Goal: Navigation & Orientation: Find specific page/section

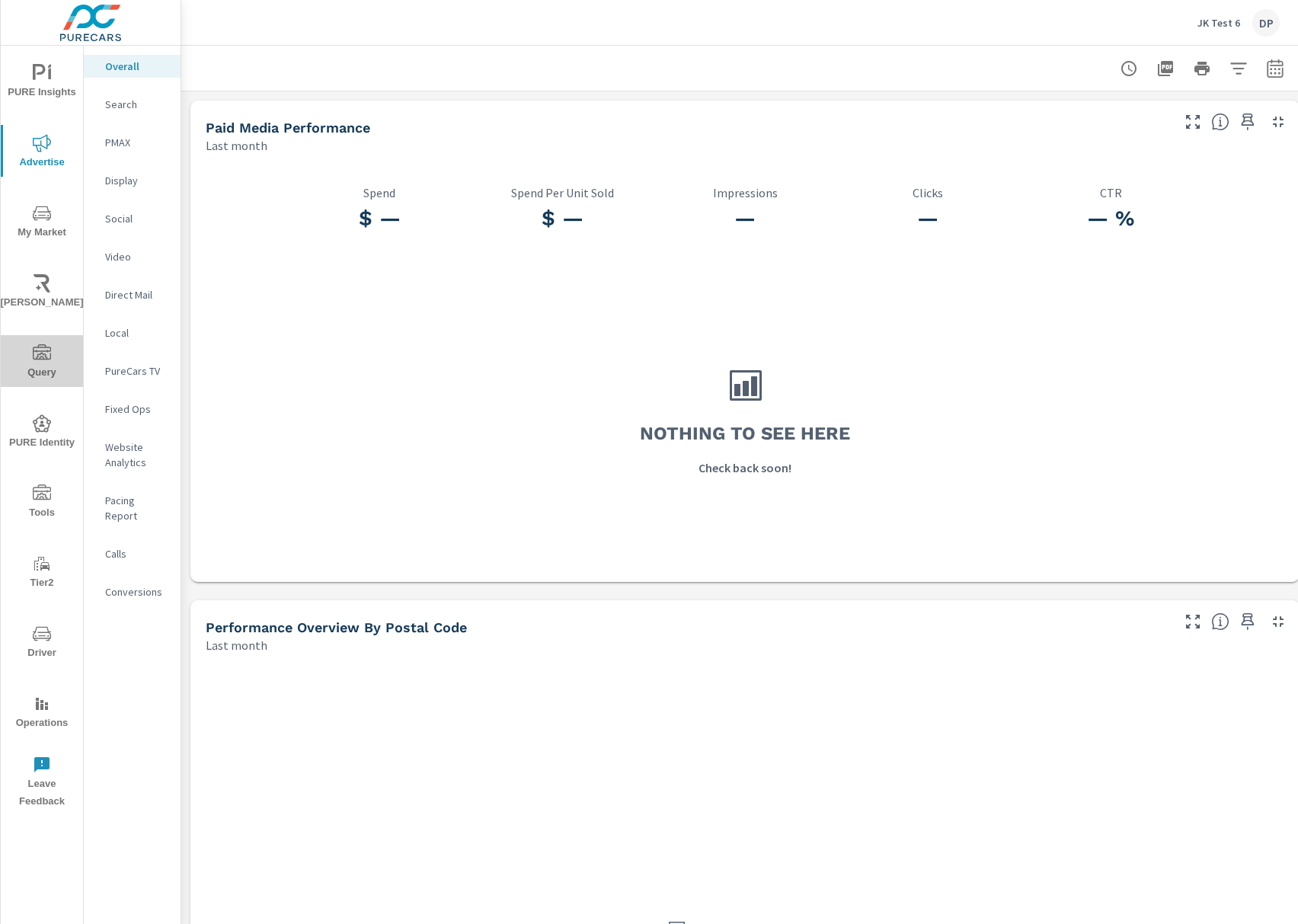
click at [46, 361] on icon "nav menu" at bounding box center [42, 353] width 19 height 19
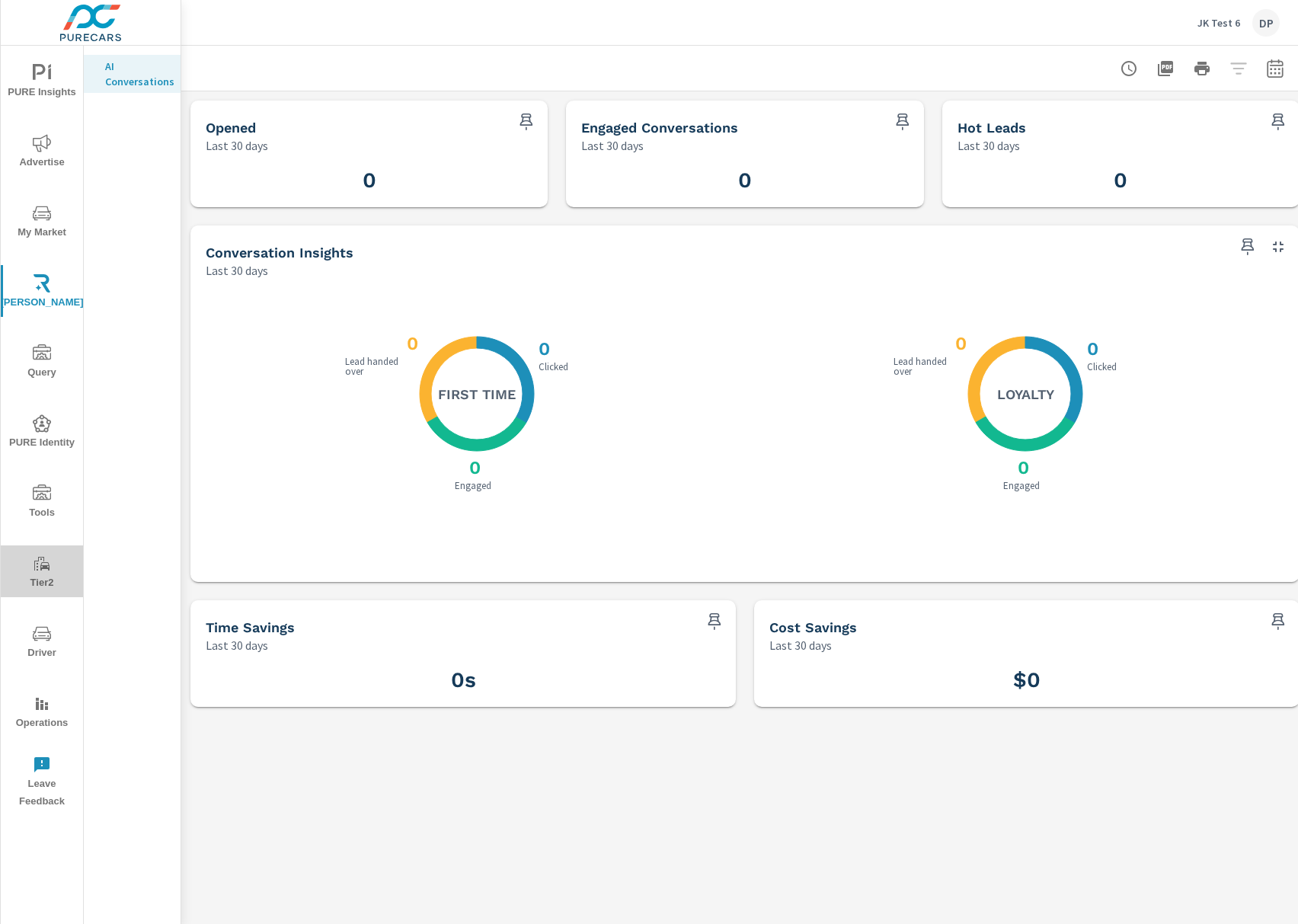
click at [60, 564] on span "Tier2" at bounding box center [42, 573] width 73 height 37
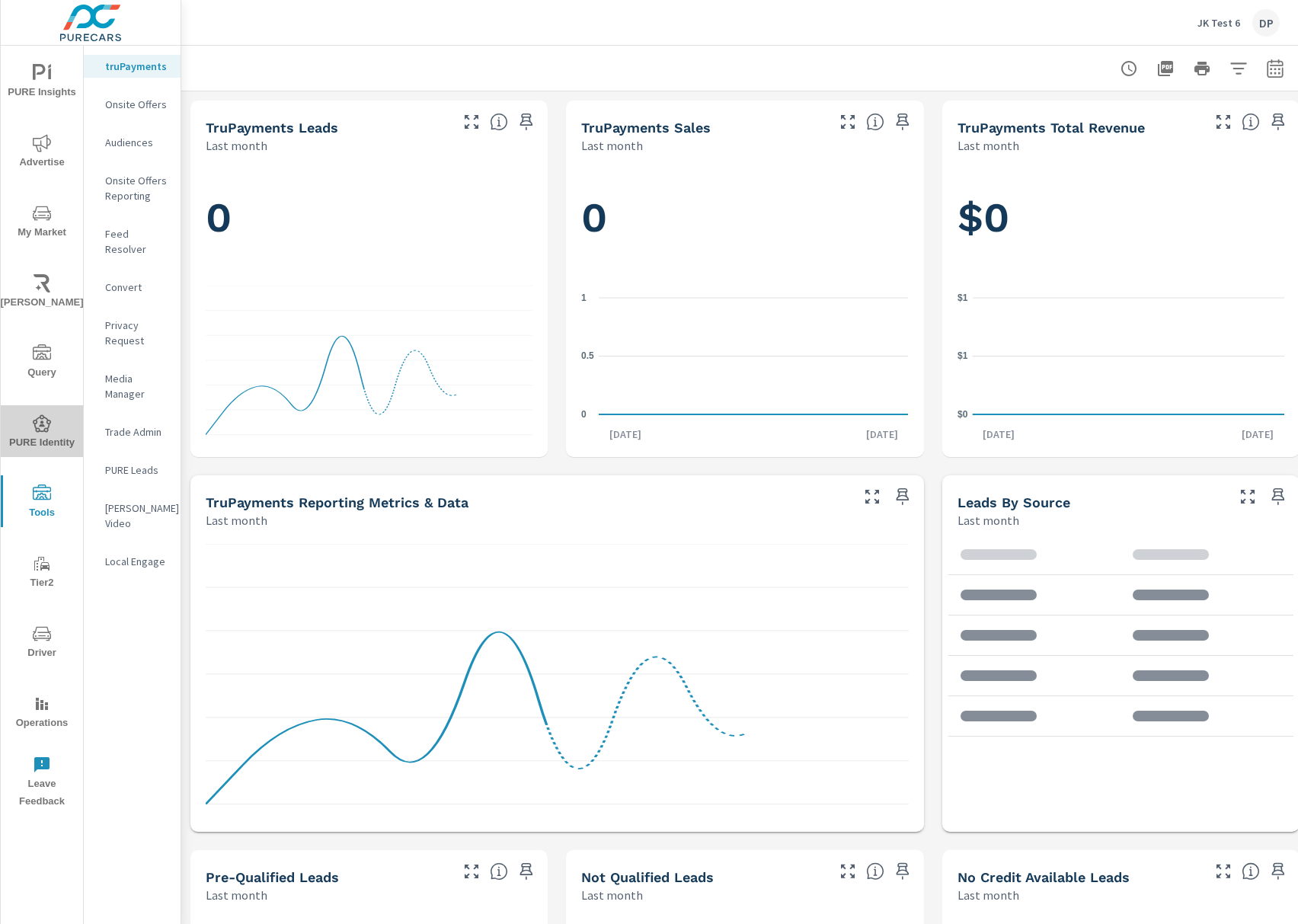
click at [52, 432] on span "PURE Identity" at bounding box center [42, 433] width 73 height 37
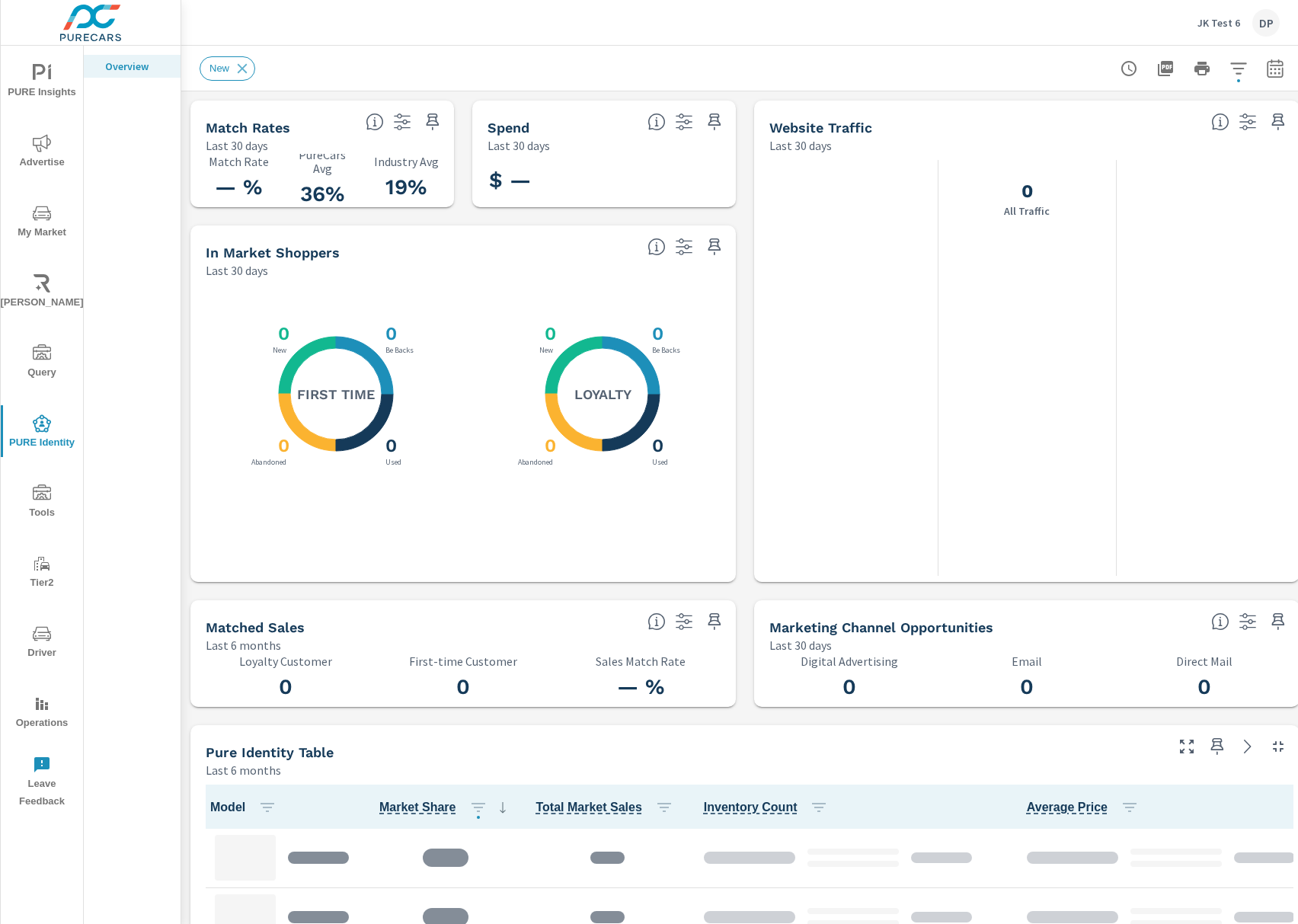
click at [53, 711] on span "Operations" at bounding box center [42, 713] width 73 height 37
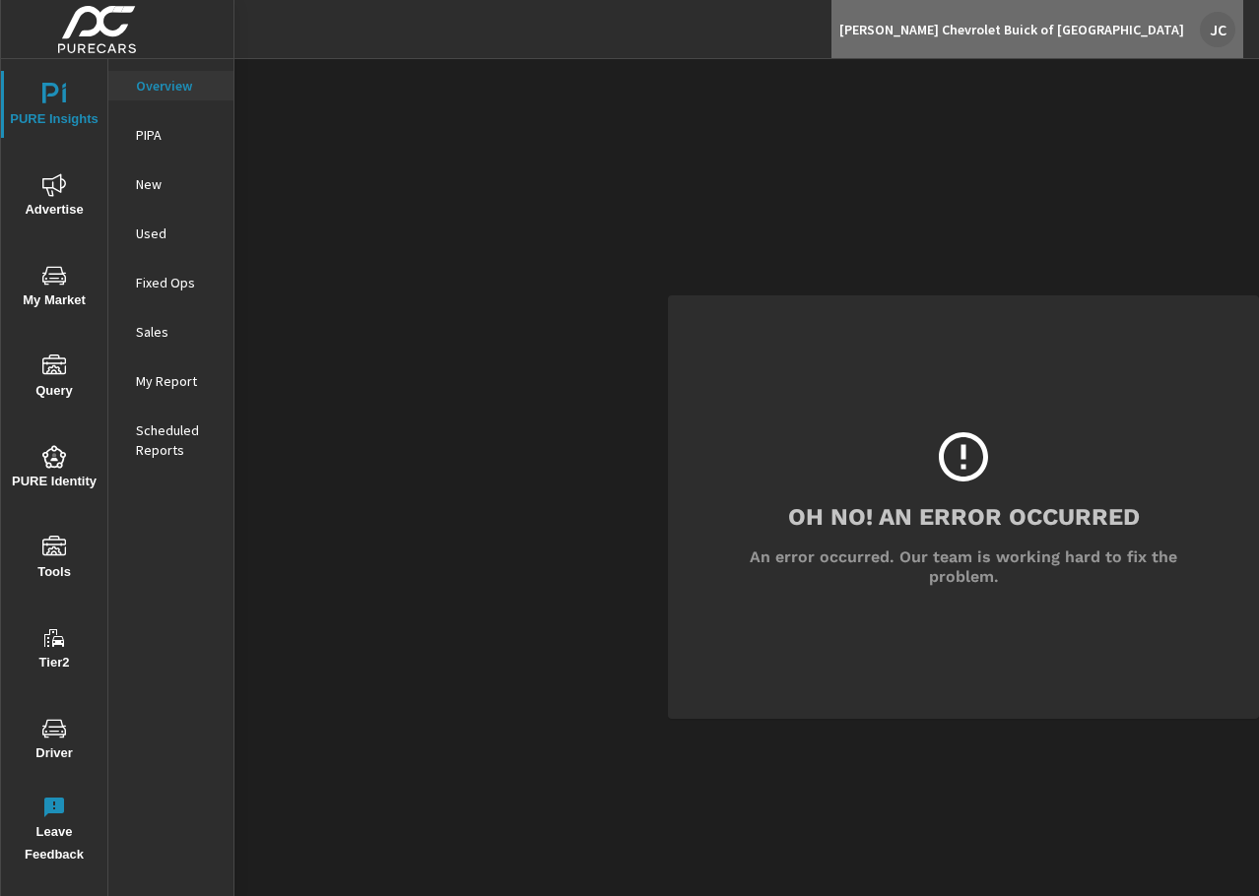
click at [1206, 24] on div "JC" at bounding box center [1216, 29] width 35 height 35
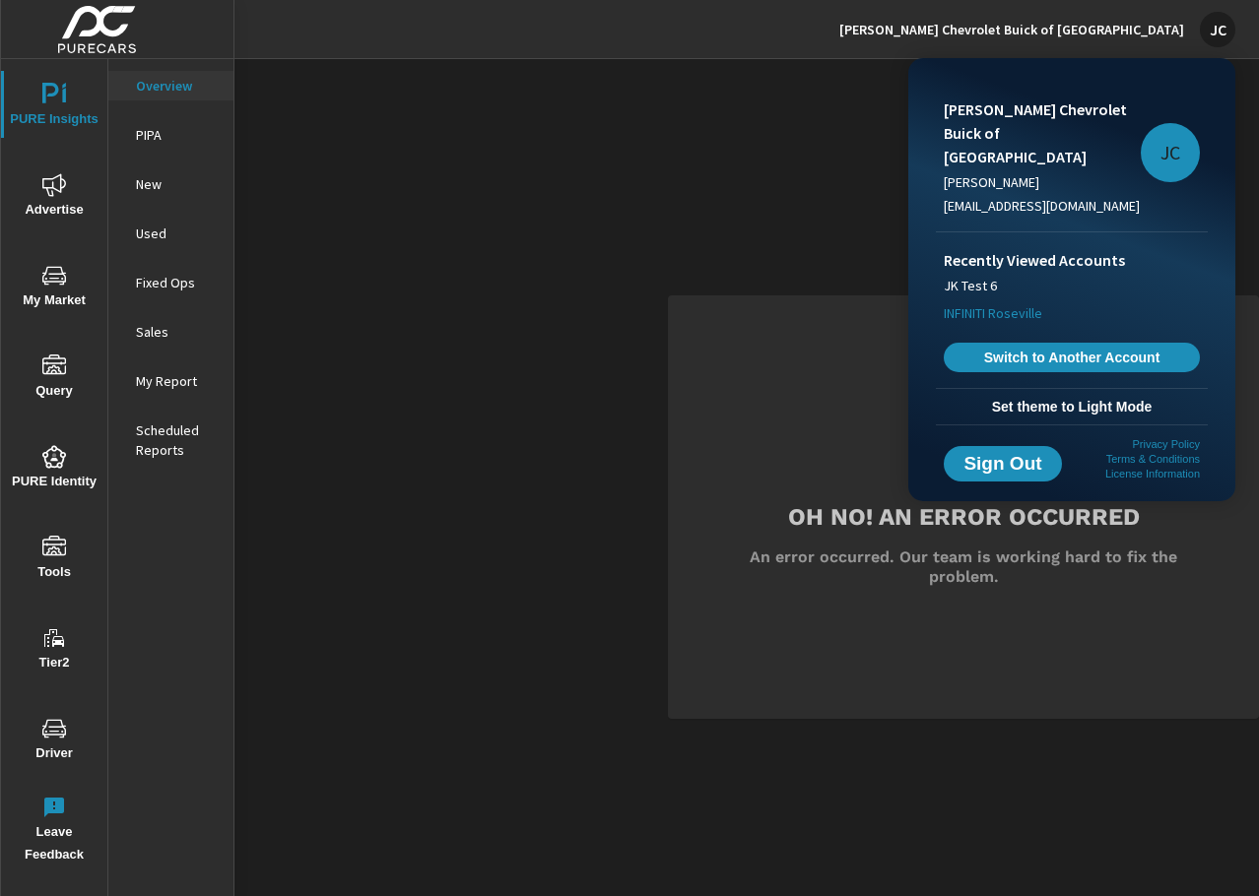
click at [980, 303] on span "INFINITI Roseville" at bounding box center [992, 313] width 98 height 20
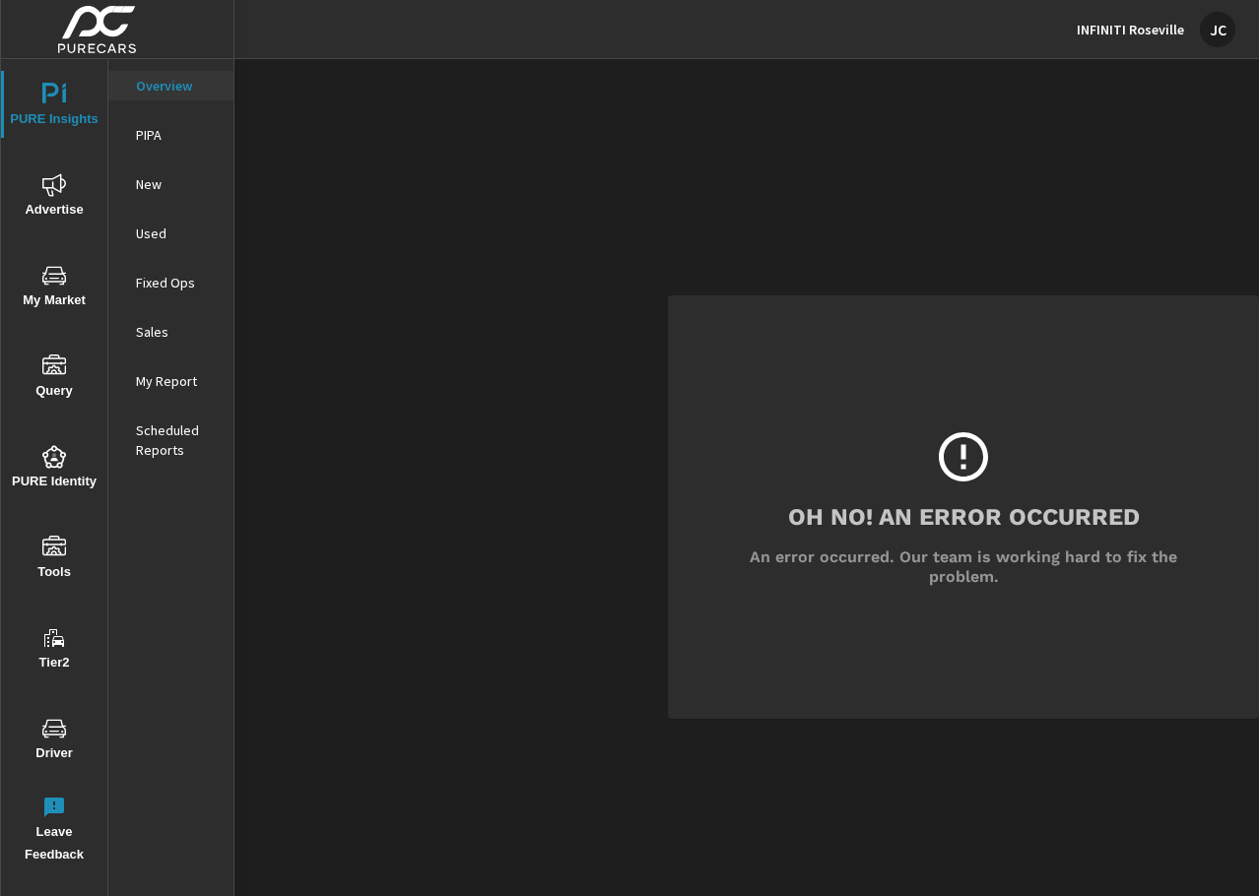
click at [72, 729] on span "Driver" at bounding box center [54, 741] width 95 height 48
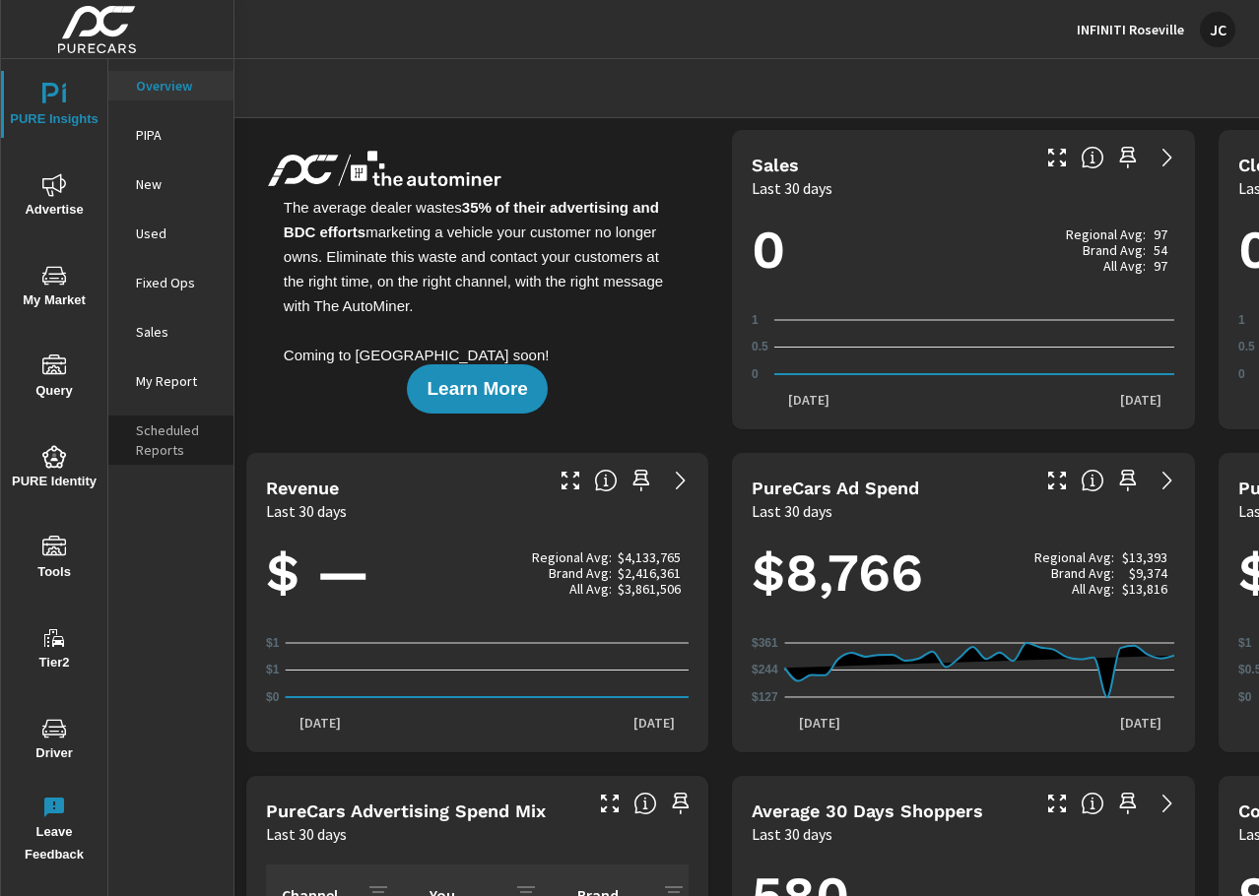
click at [193, 448] on p "Scheduled Reports" at bounding box center [177, 439] width 82 height 39
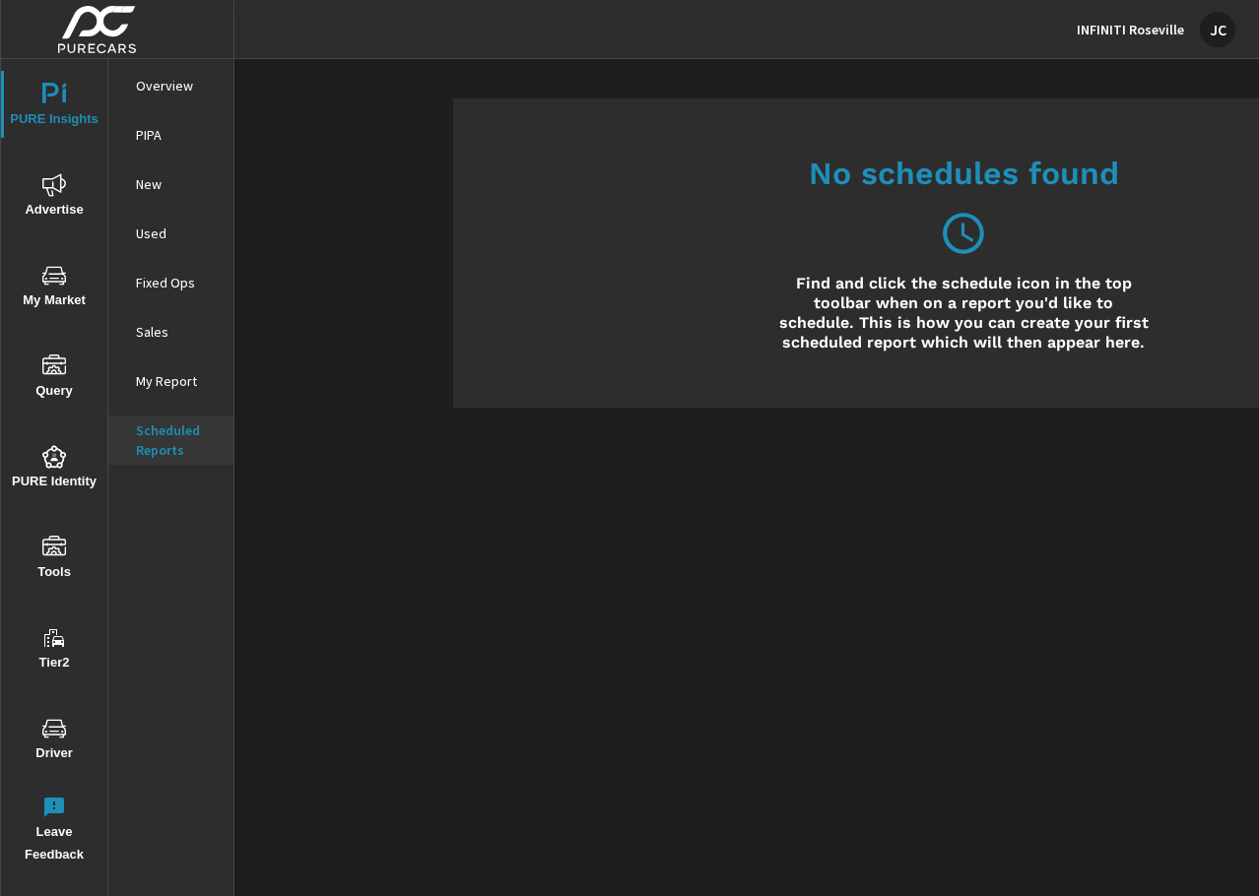
click at [177, 384] on p "My Report" at bounding box center [177, 381] width 82 height 20
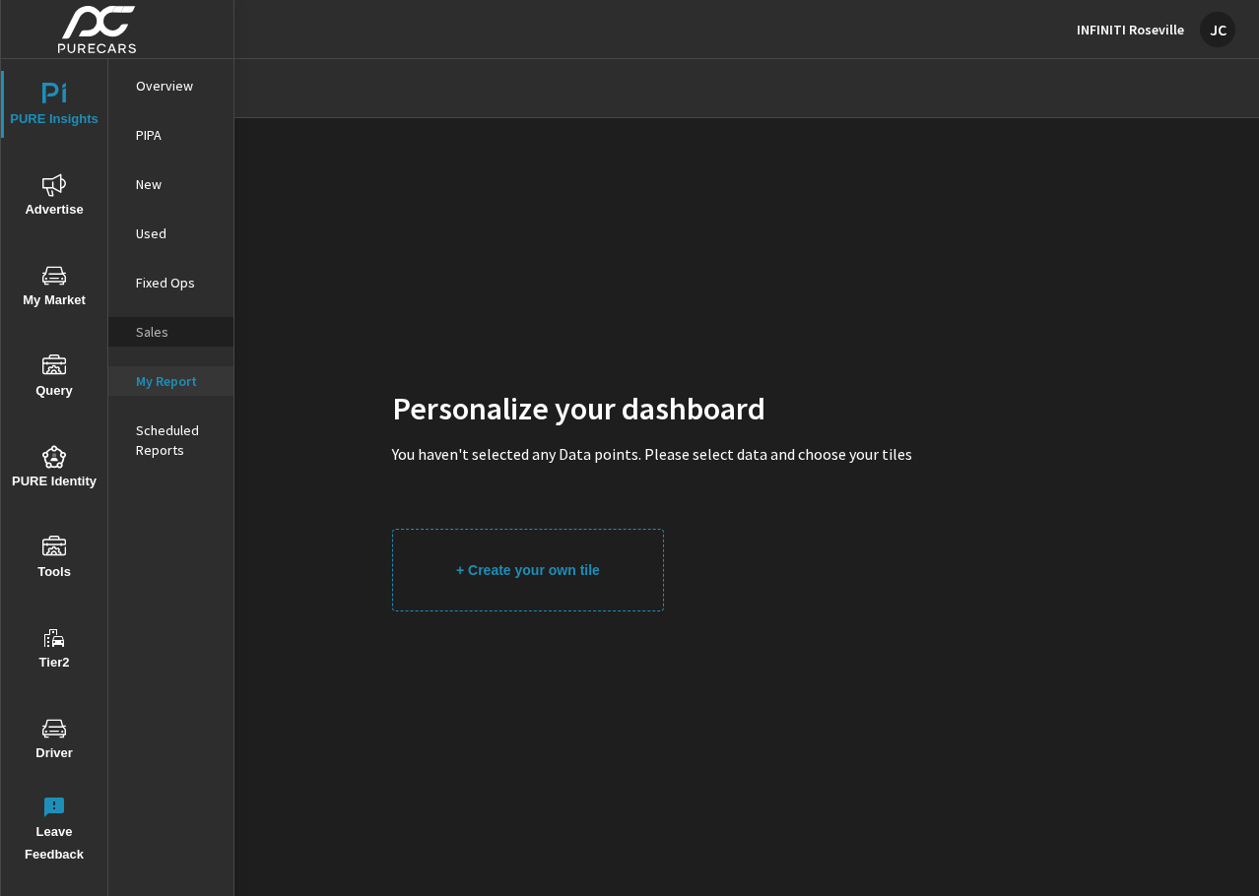
click at [179, 331] on p "Sales" at bounding box center [177, 332] width 82 height 20
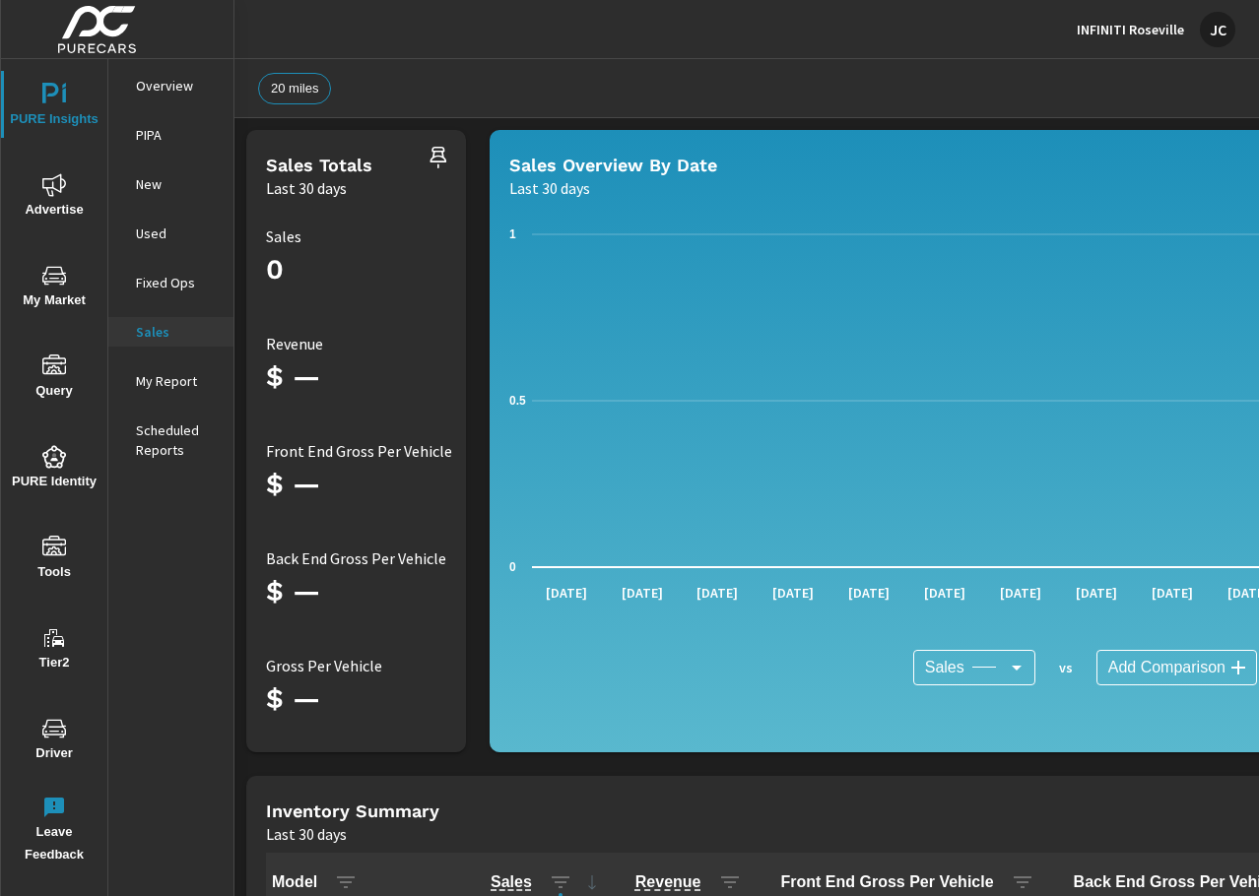
click at [168, 282] on p "Fixed Ops" at bounding box center [177, 283] width 82 height 20
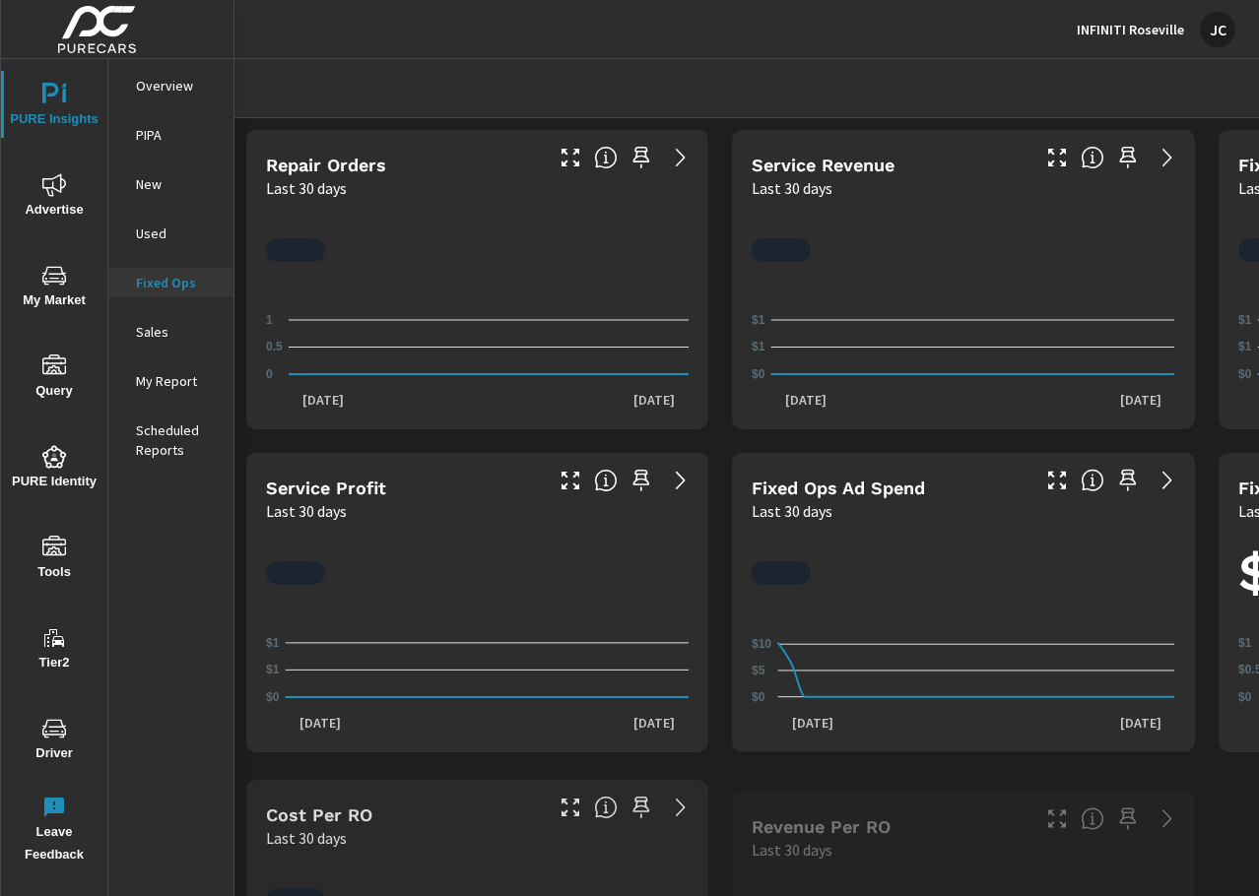
click at [185, 225] on p "Used" at bounding box center [177, 234] width 82 height 20
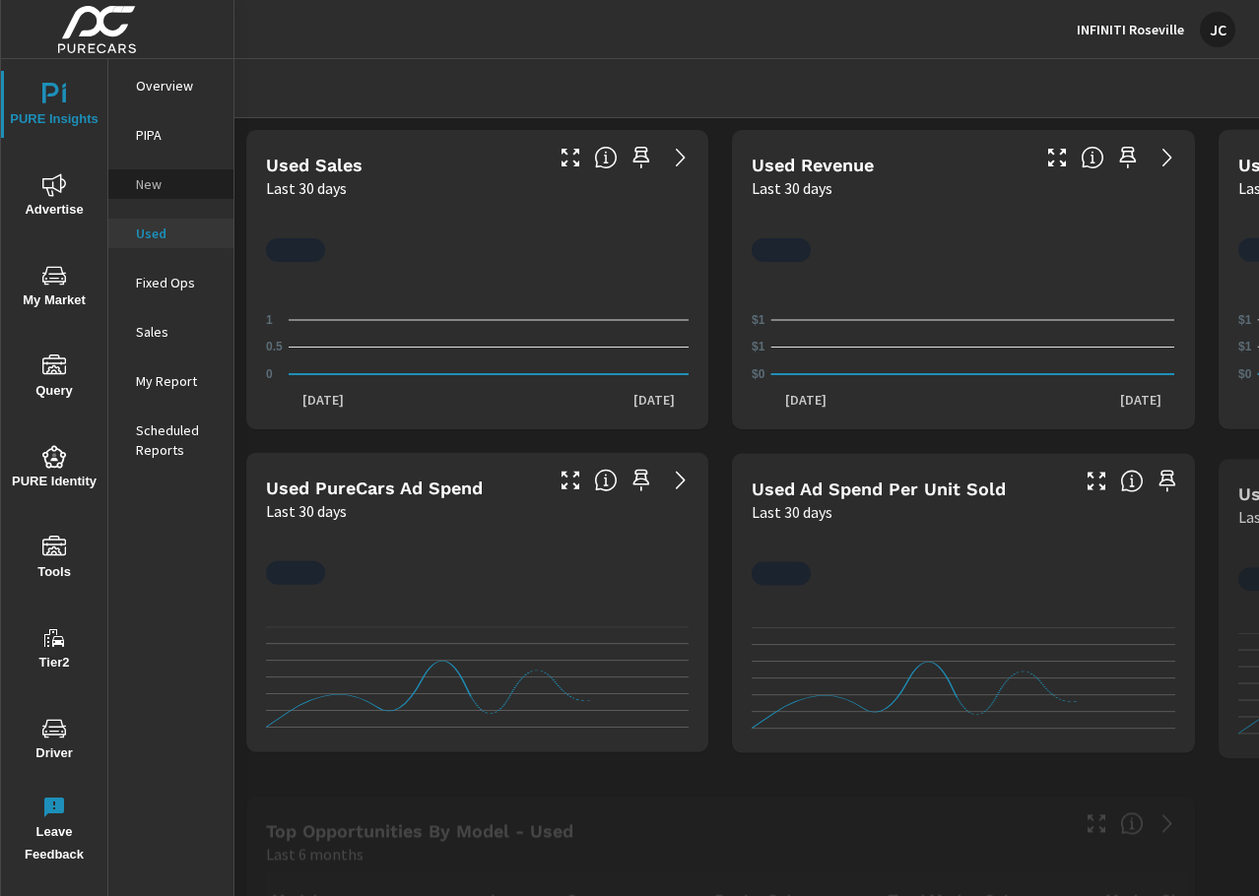
click at [178, 178] on p "New" at bounding box center [177, 184] width 82 height 20
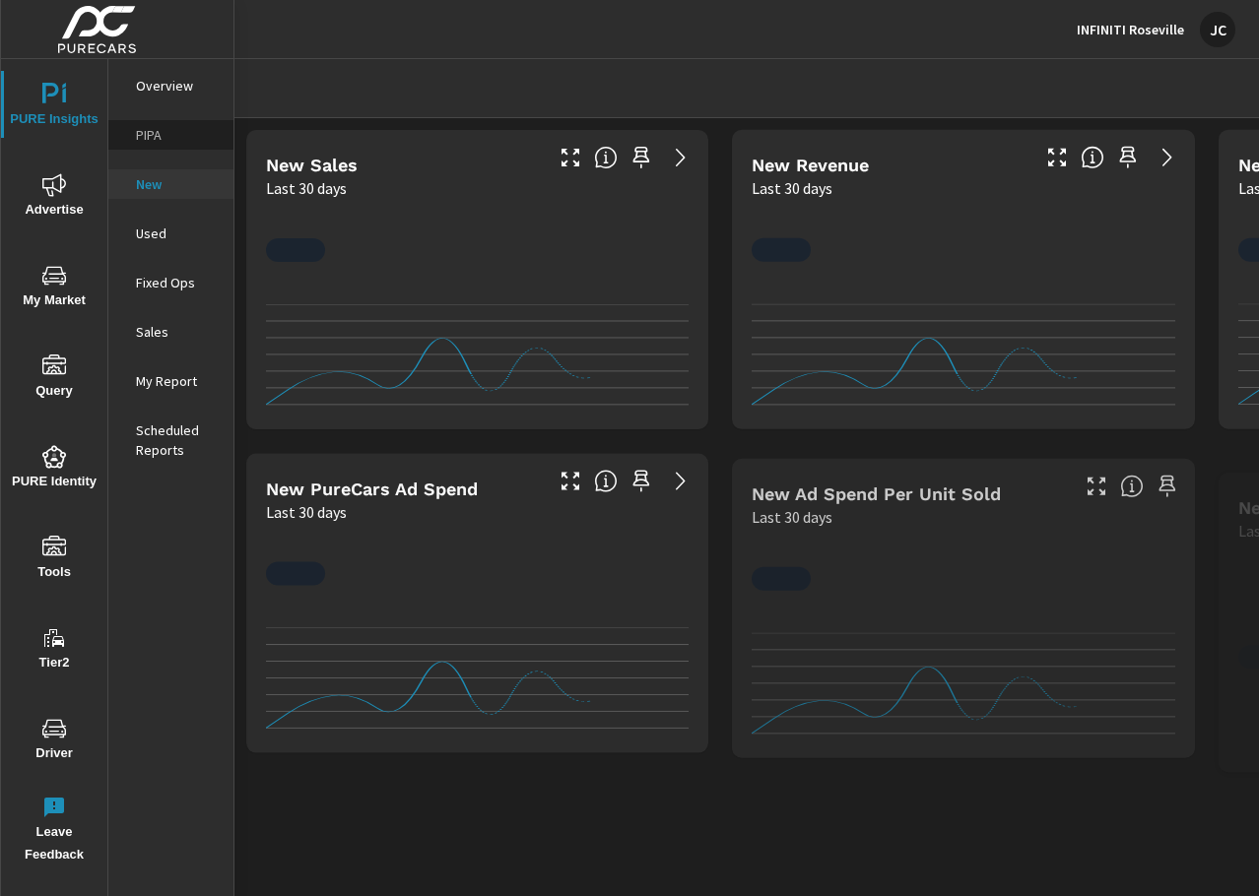
click at [166, 139] on p "PIPA" at bounding box center [177, 135] width 82 height 20
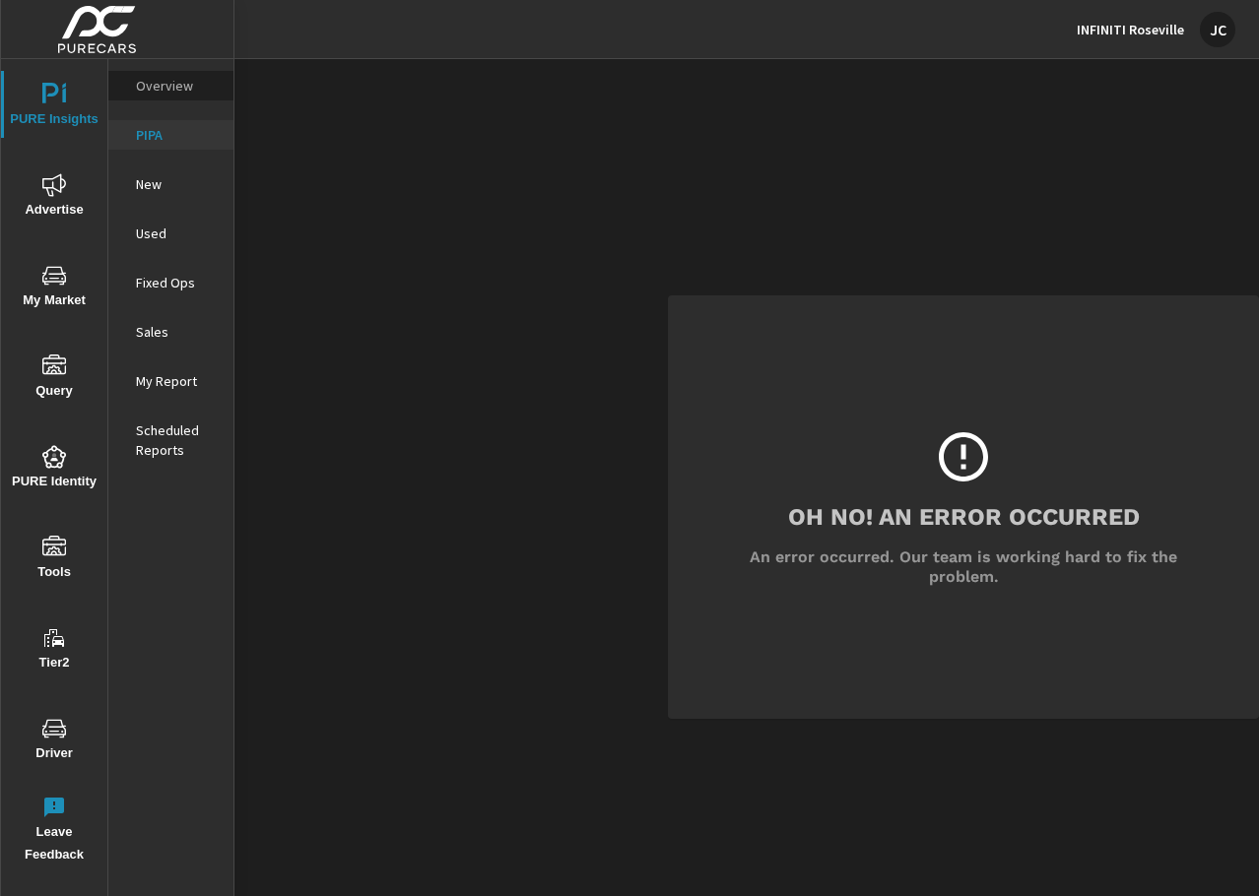
click at [162, 81] on p "Overview" at bounding box center [177, 86] width 82 height 20
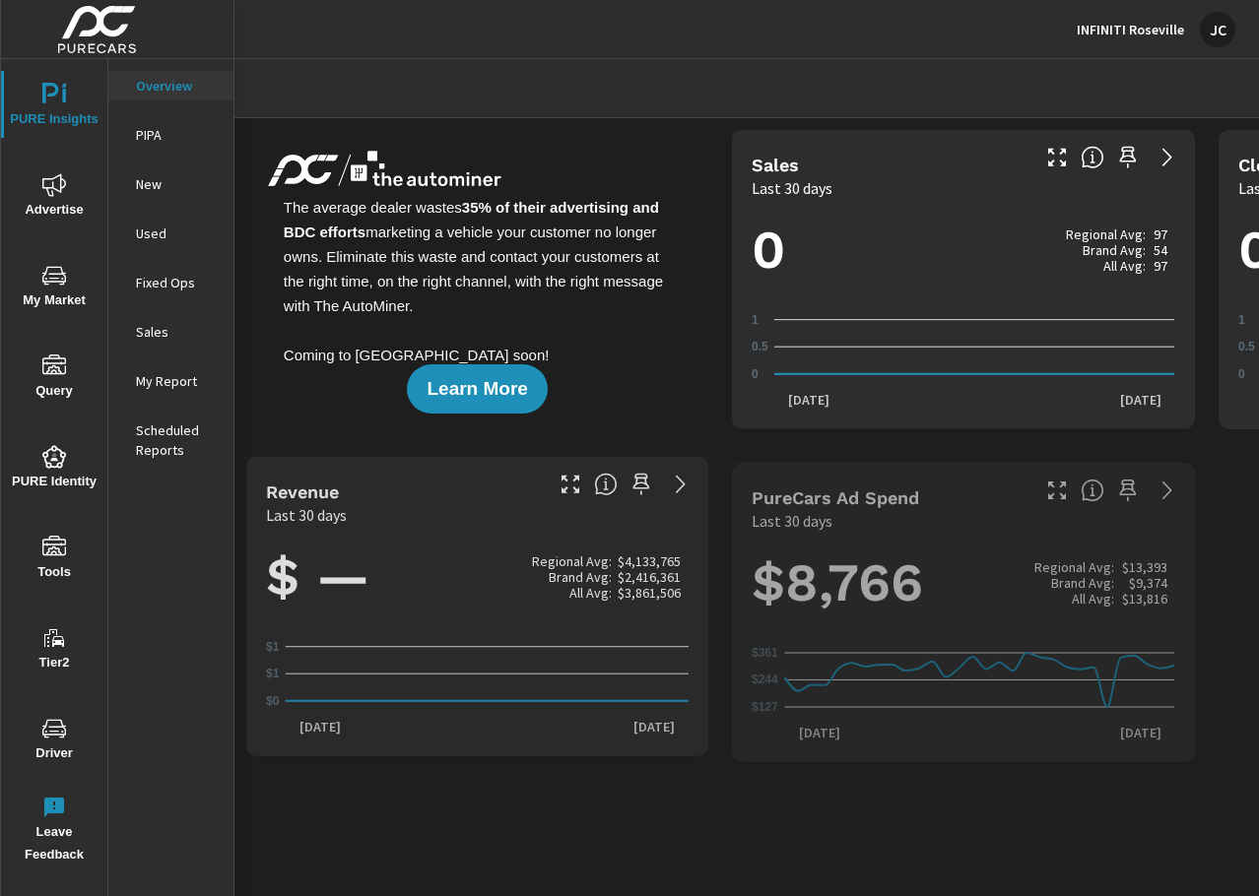
scroll to position [1, 0]
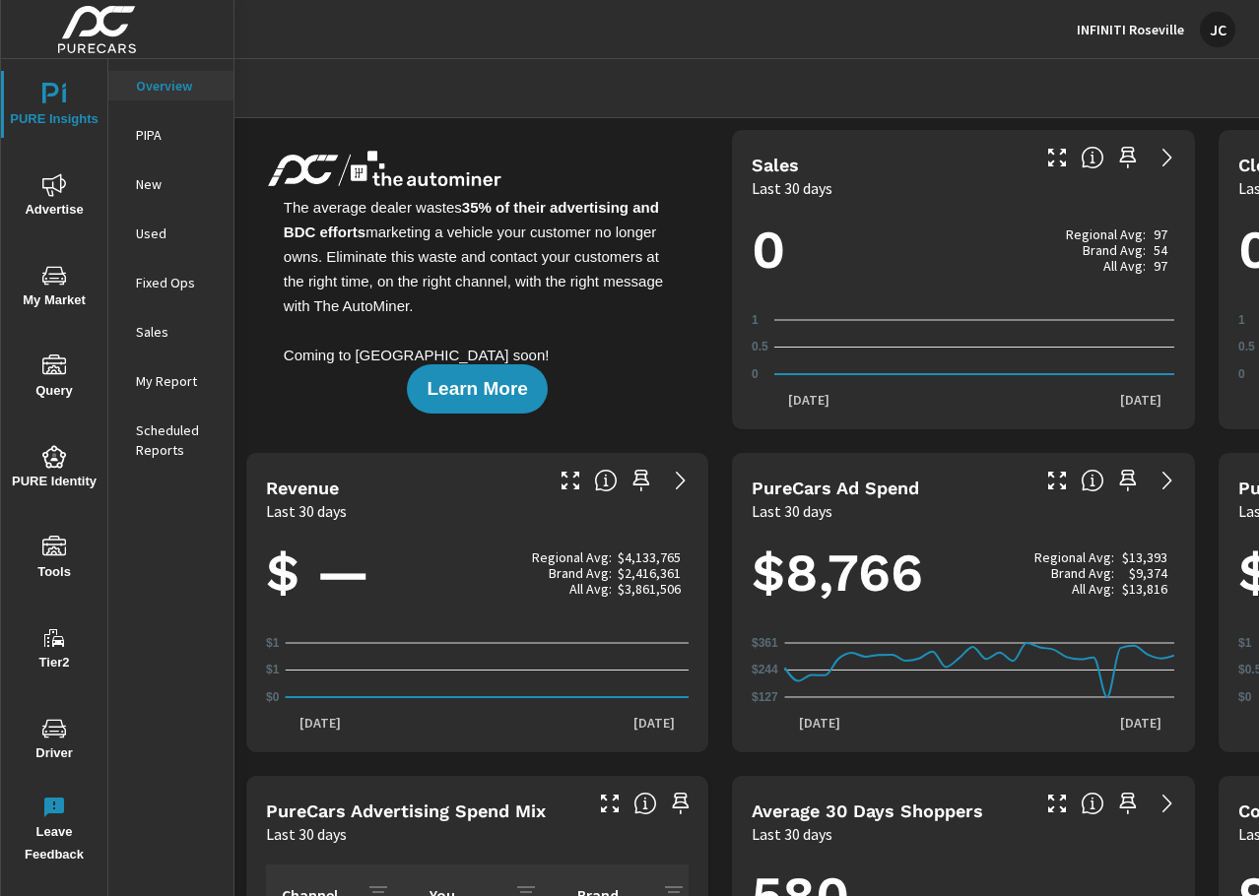
click at [183, 453] on p "Scheduled Reports" at bounding box center [177, 439] width 82 height 39
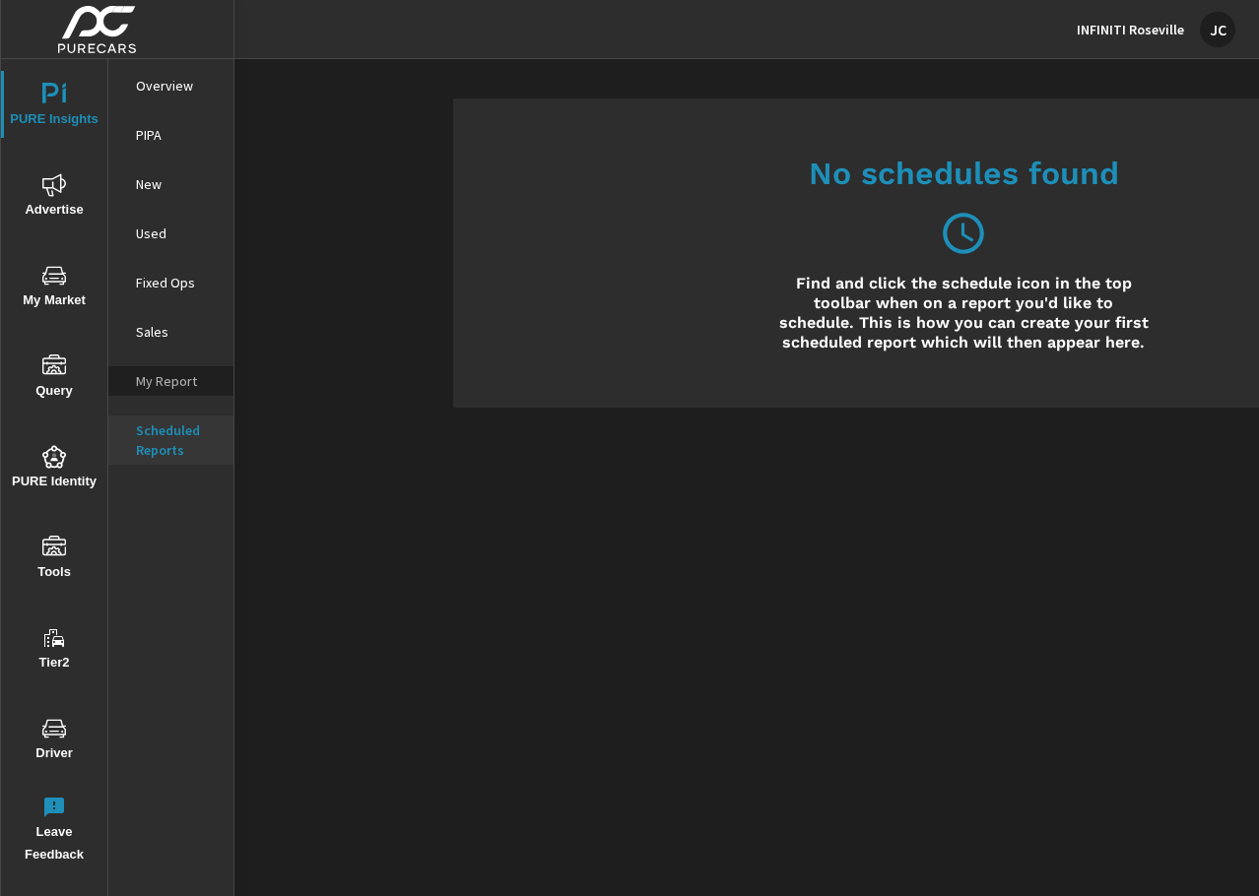
click at [207, 383] on p "My Report" at bounding box center [177, 381] width 82 height 20
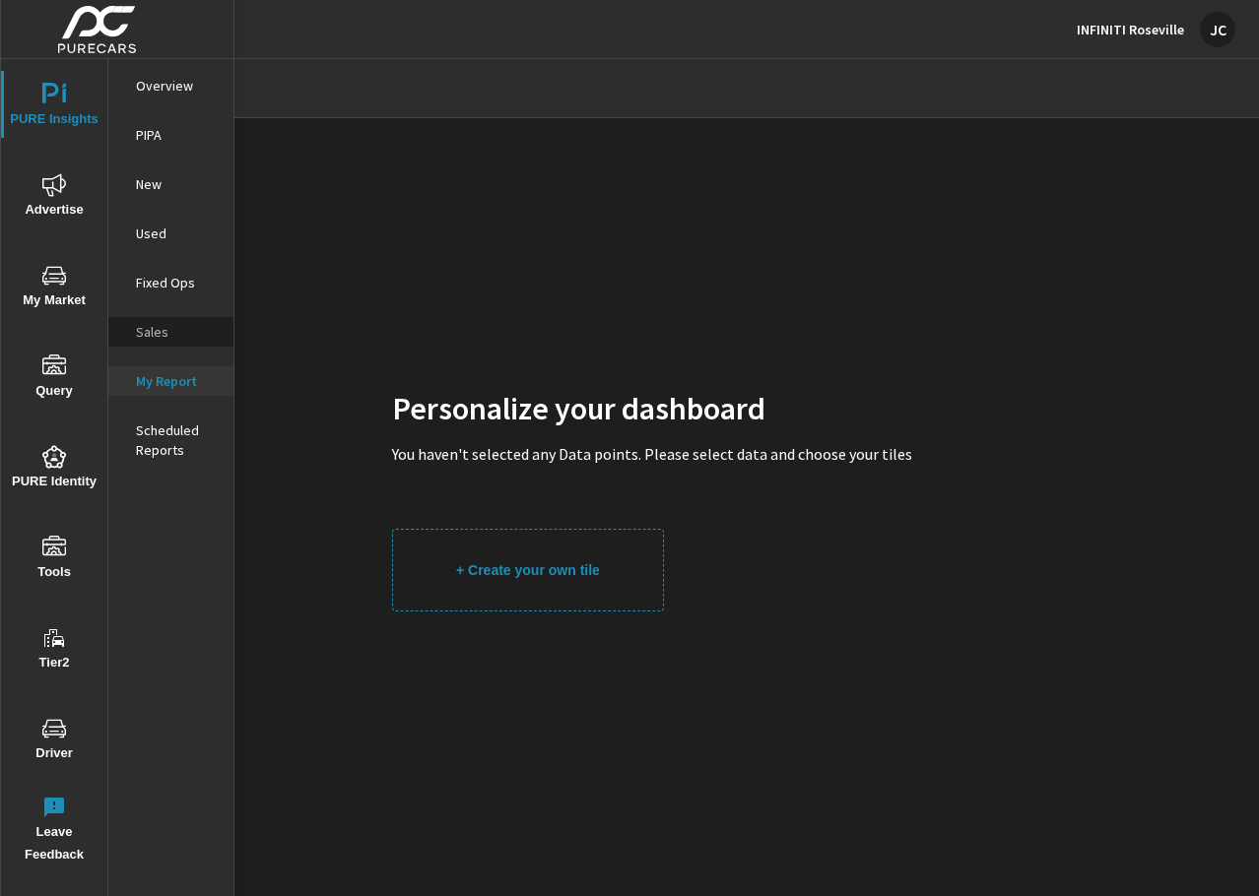
click at [163, 332] on p "Sales" at bounding box center [177, 332] width 82 height 20
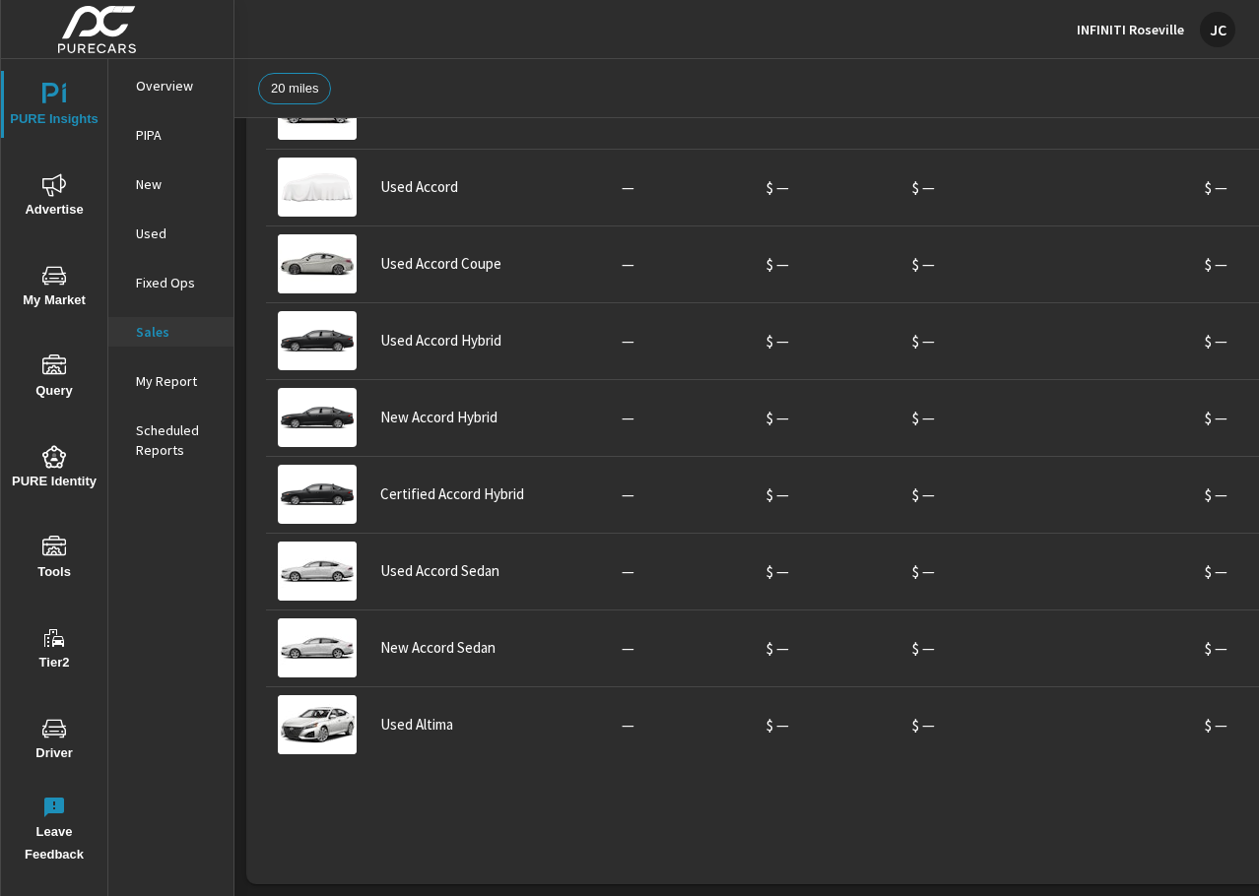
scroll to position [2167, 0]
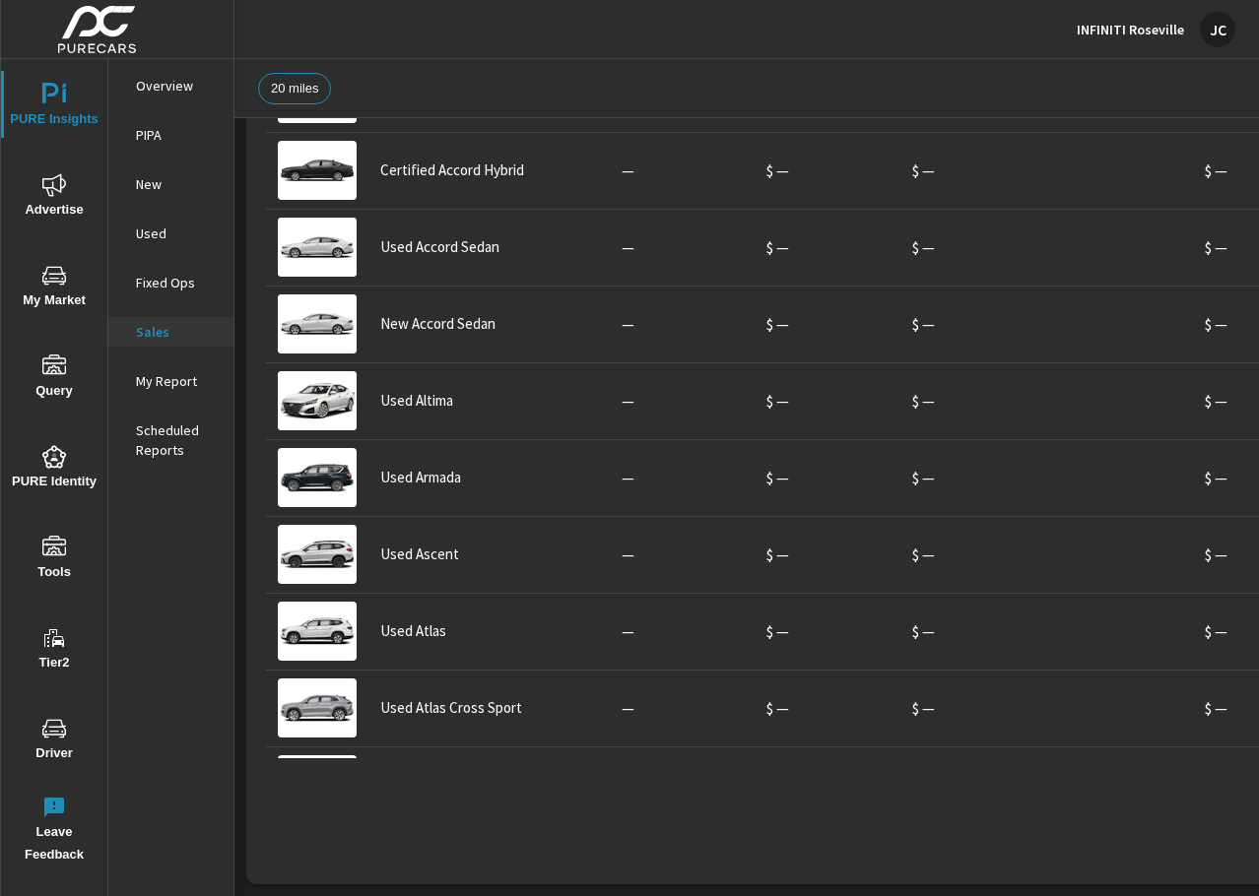
click at [183, 279] on p "Fixed Ops" at bounding box center [177, 283] width 82 height 20
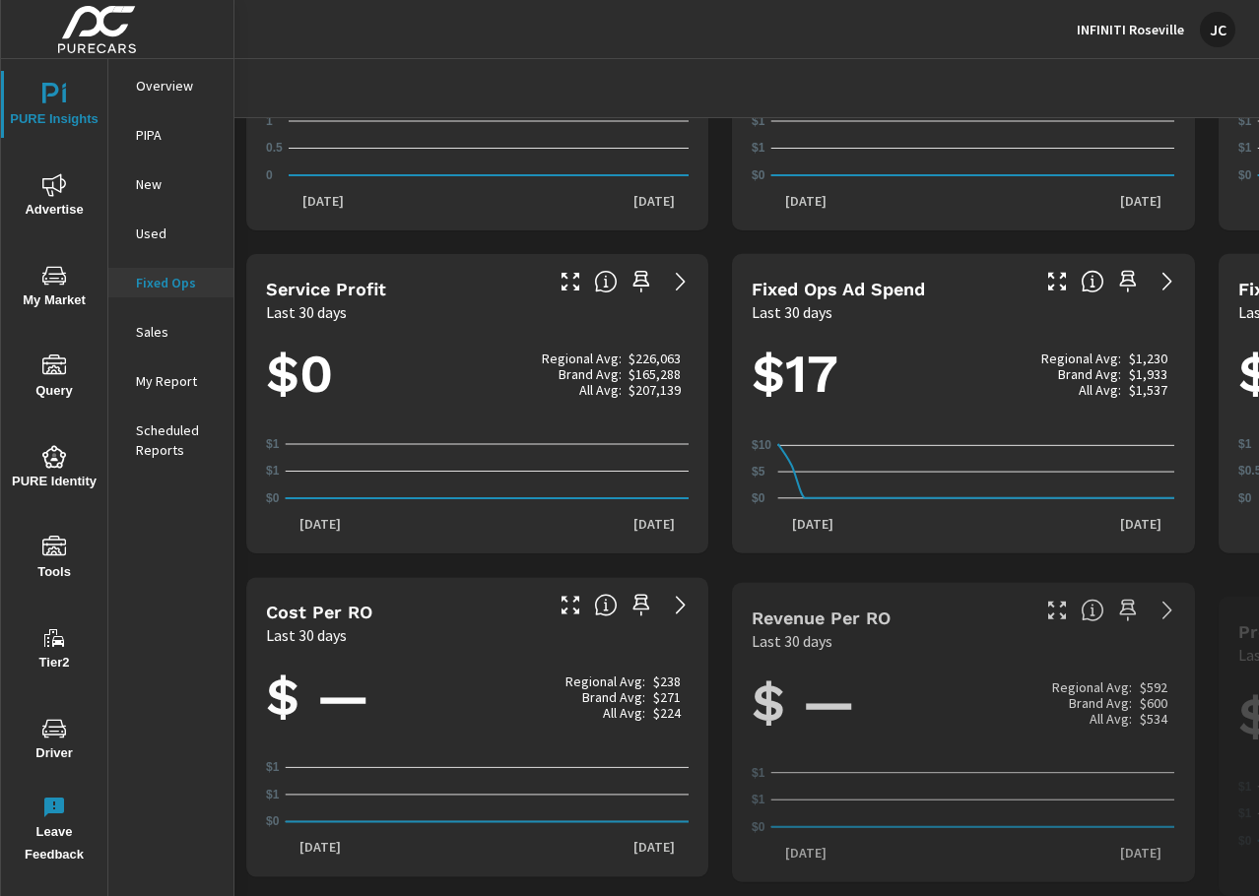
scroll to position [206, 0]
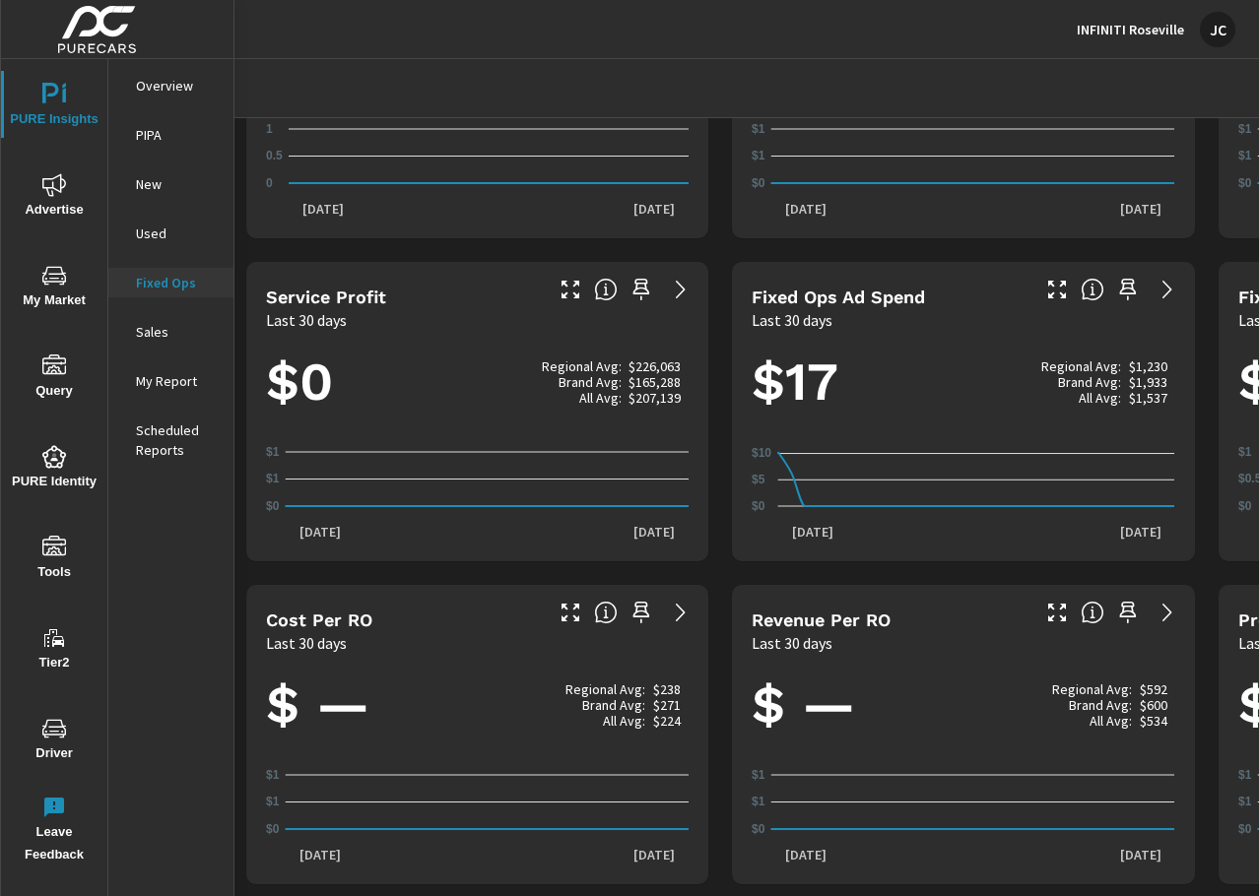
click at [167, 243] on div "Used" at bounding box center [170, 234] width 125 height 30
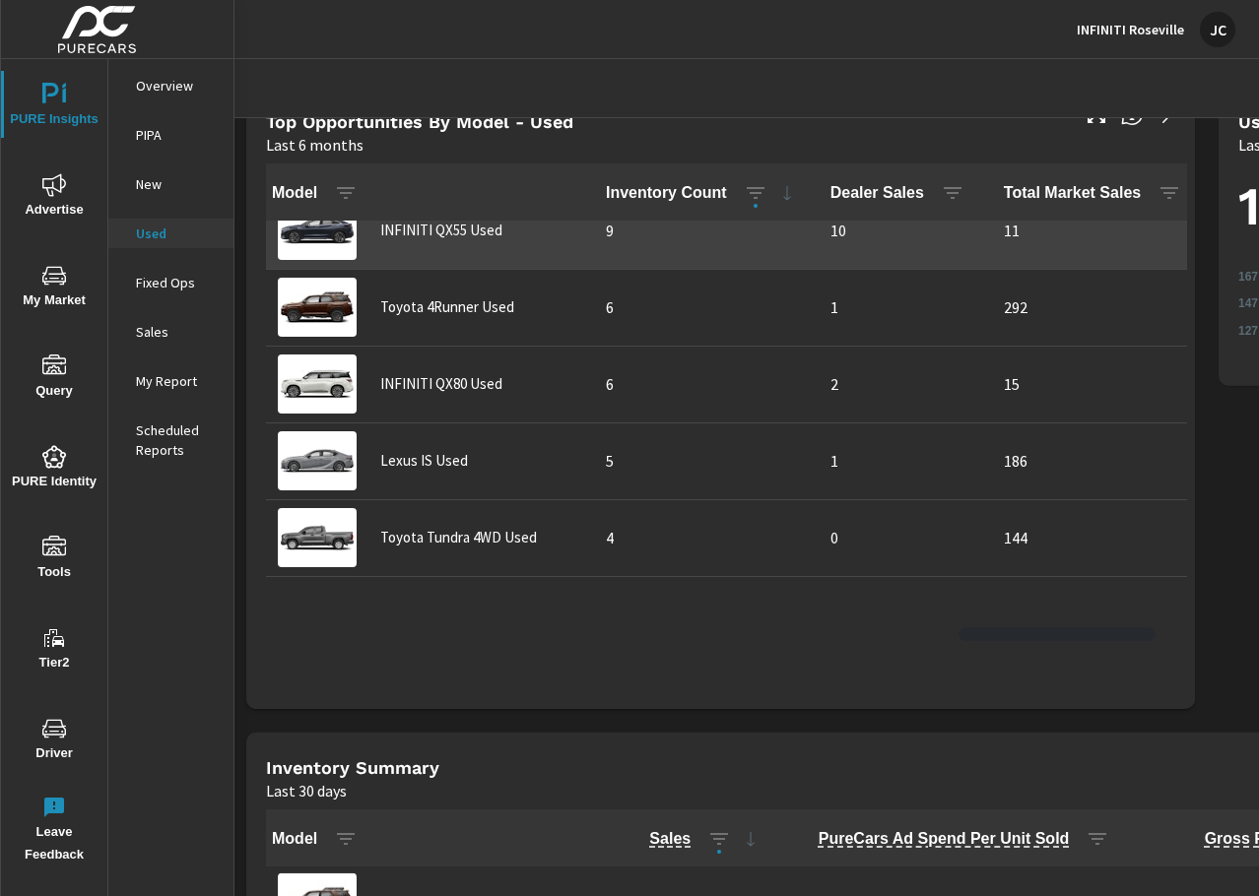
scroll to position [789, 0]
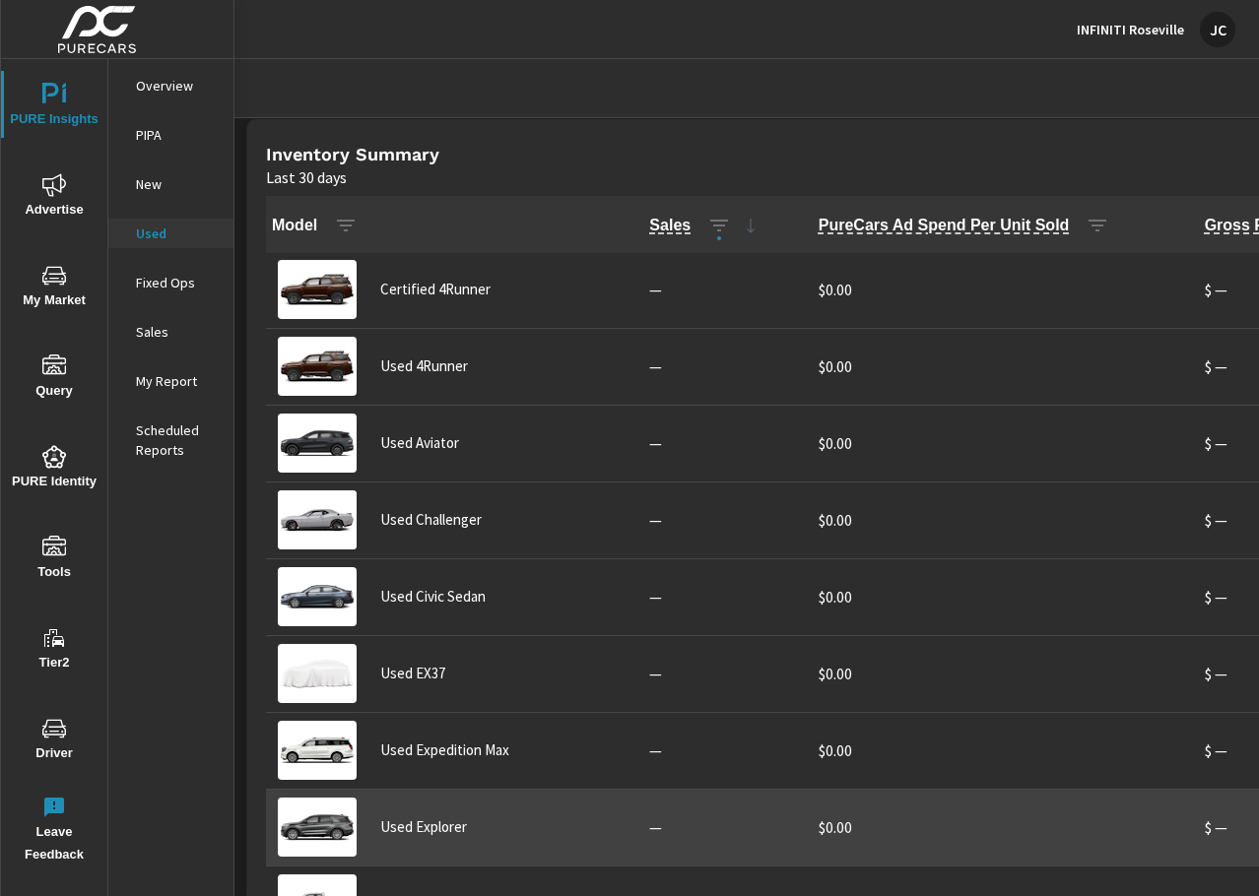
scroll to position [1498, 0]
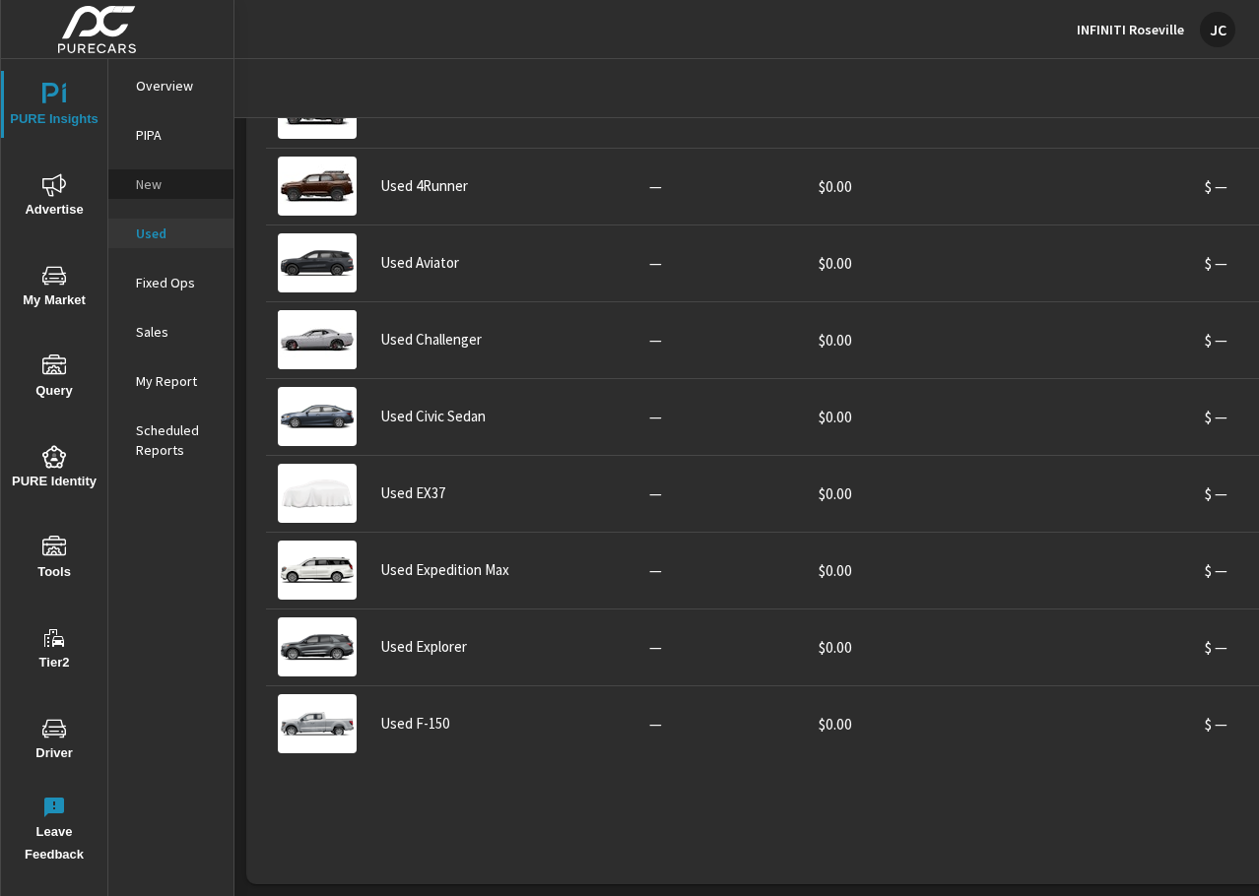
click at [172, 173] on div "New" at bounding box center [170, 184] width 125 height 30
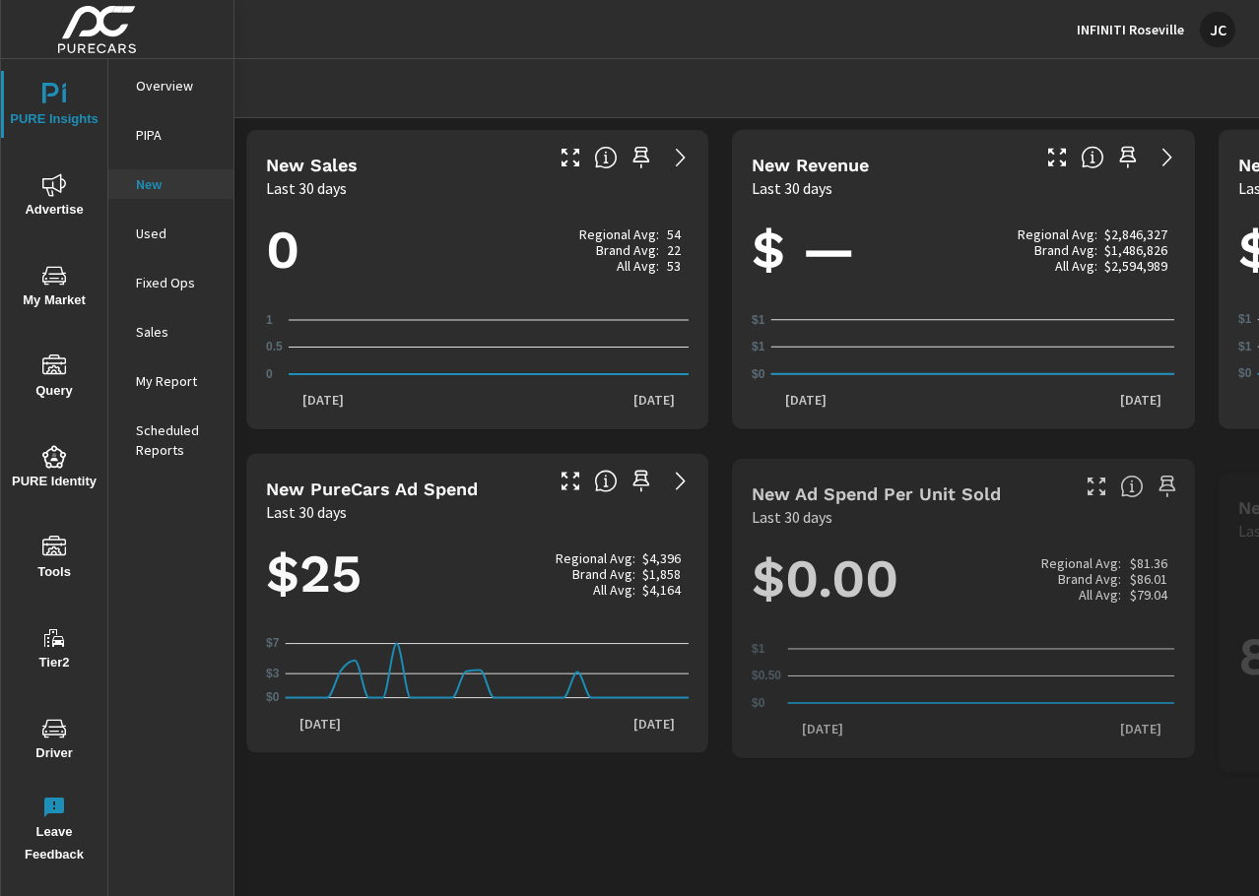
click at [172, 122] on div "PIPA" at bounding box center [170, 135] width 125 height 30
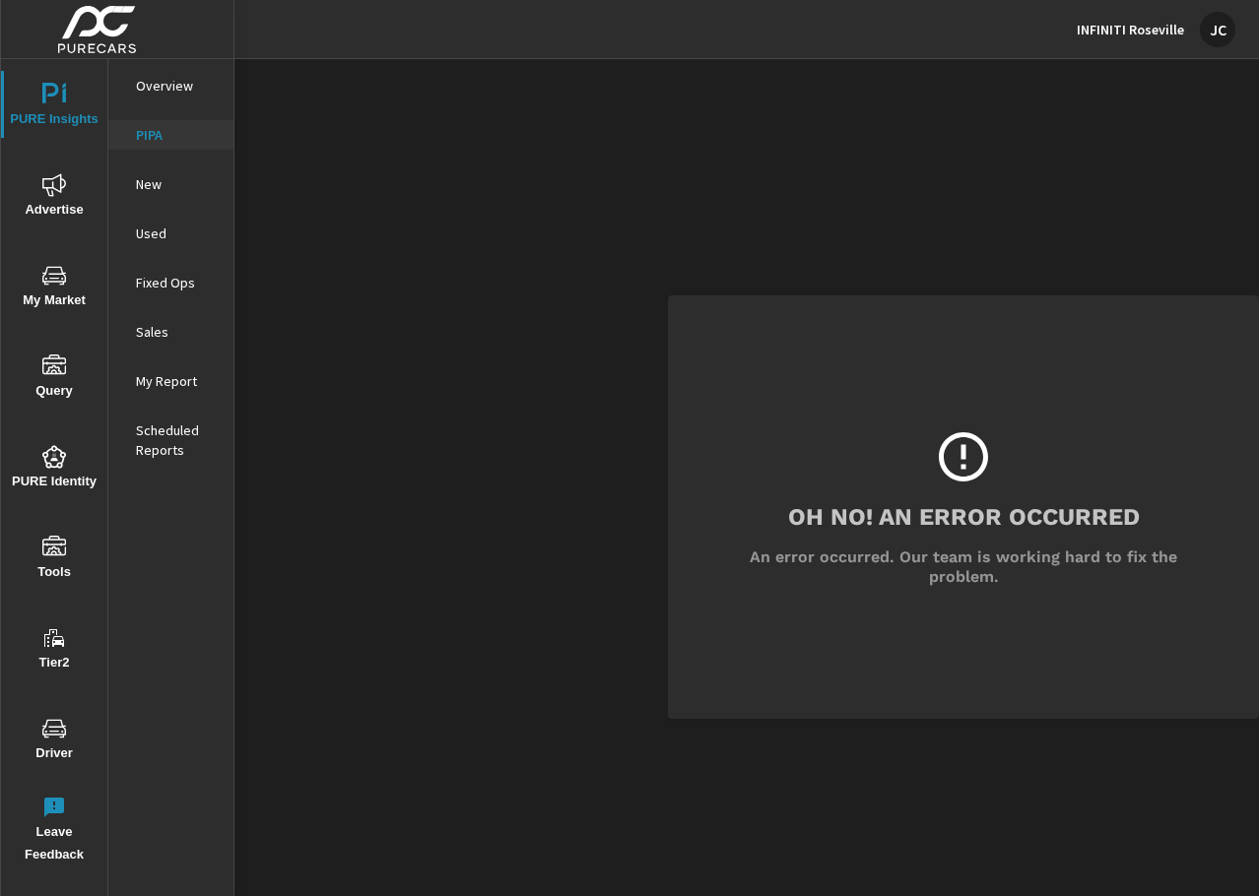
click at [192, 78] on p "Overview" at bounding box center [177, 86] width 82 height 20
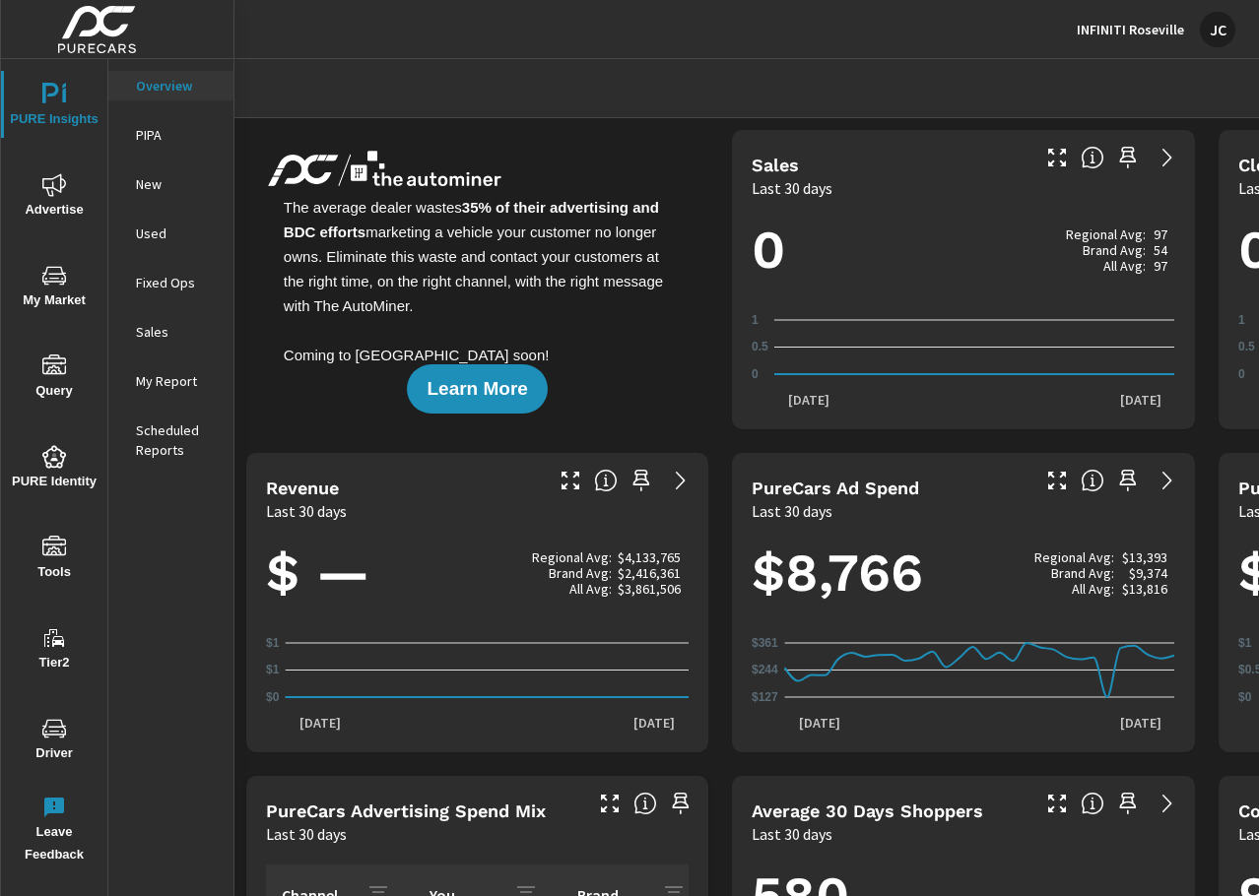
click at [951, 59] on div at bounding box center [963, 88] width 1410 height 58
click at [69, 215] on span "Advertise" at bounding box center [54, 197] width 95 height 48
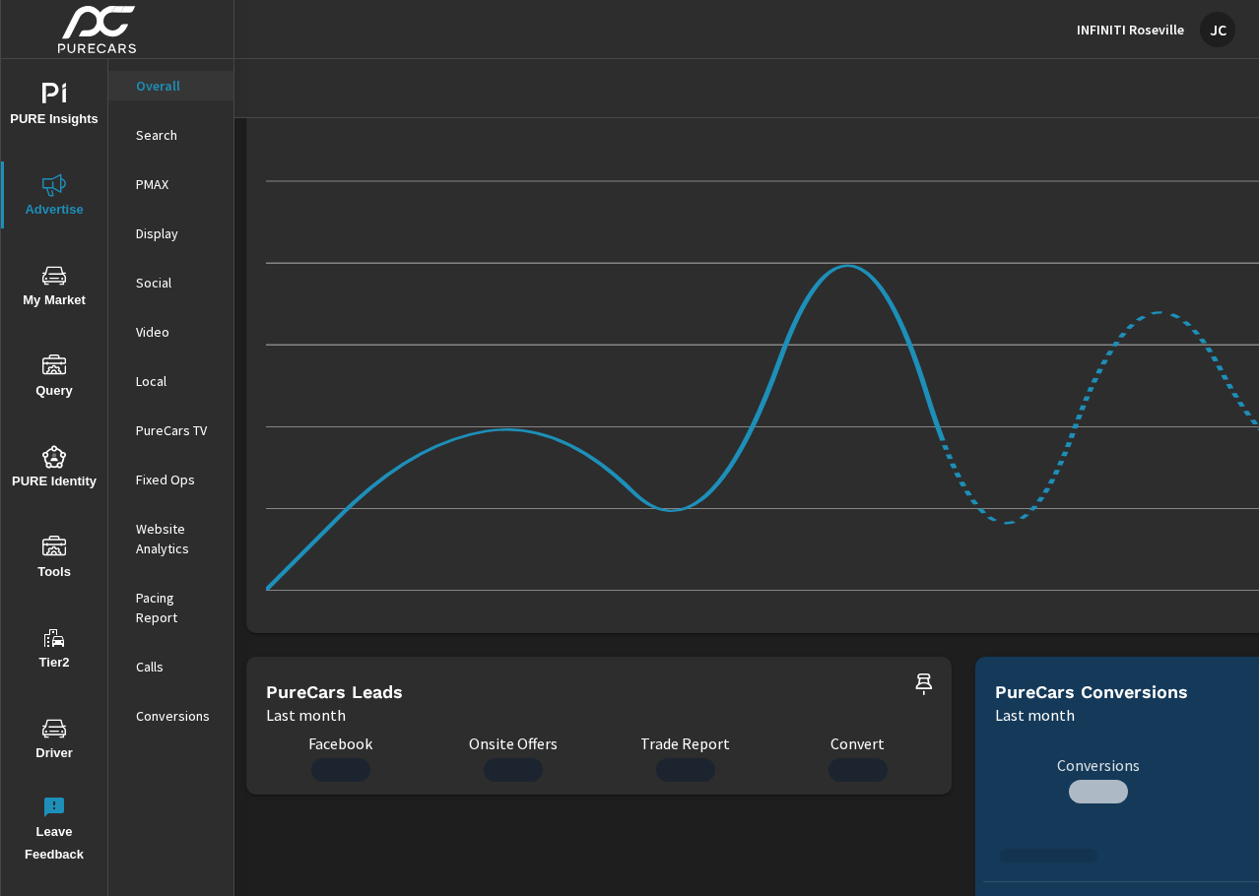
scroll to position [1674, 0]
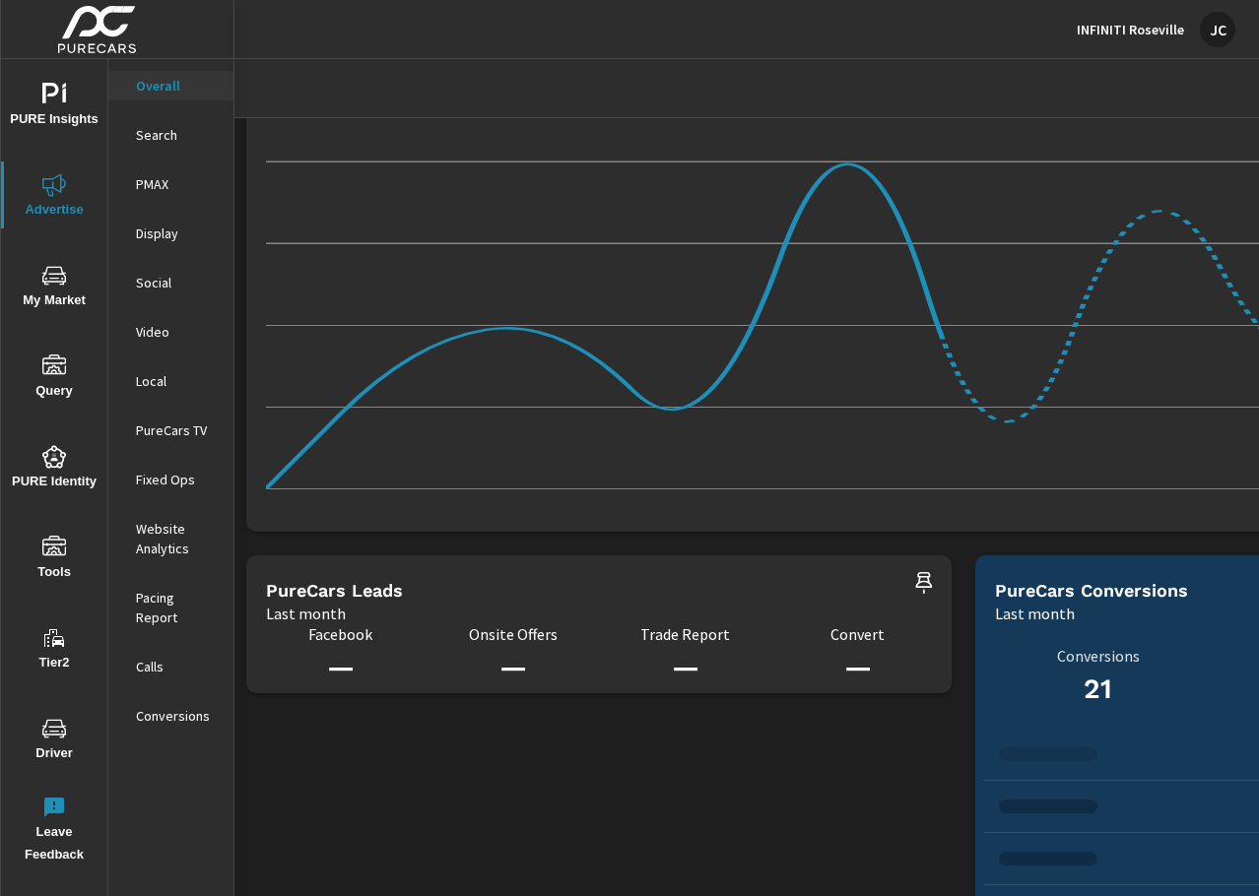
click at [47, 266] on icon "nav menu" at bounding box center [54, 276] width 24 height 24
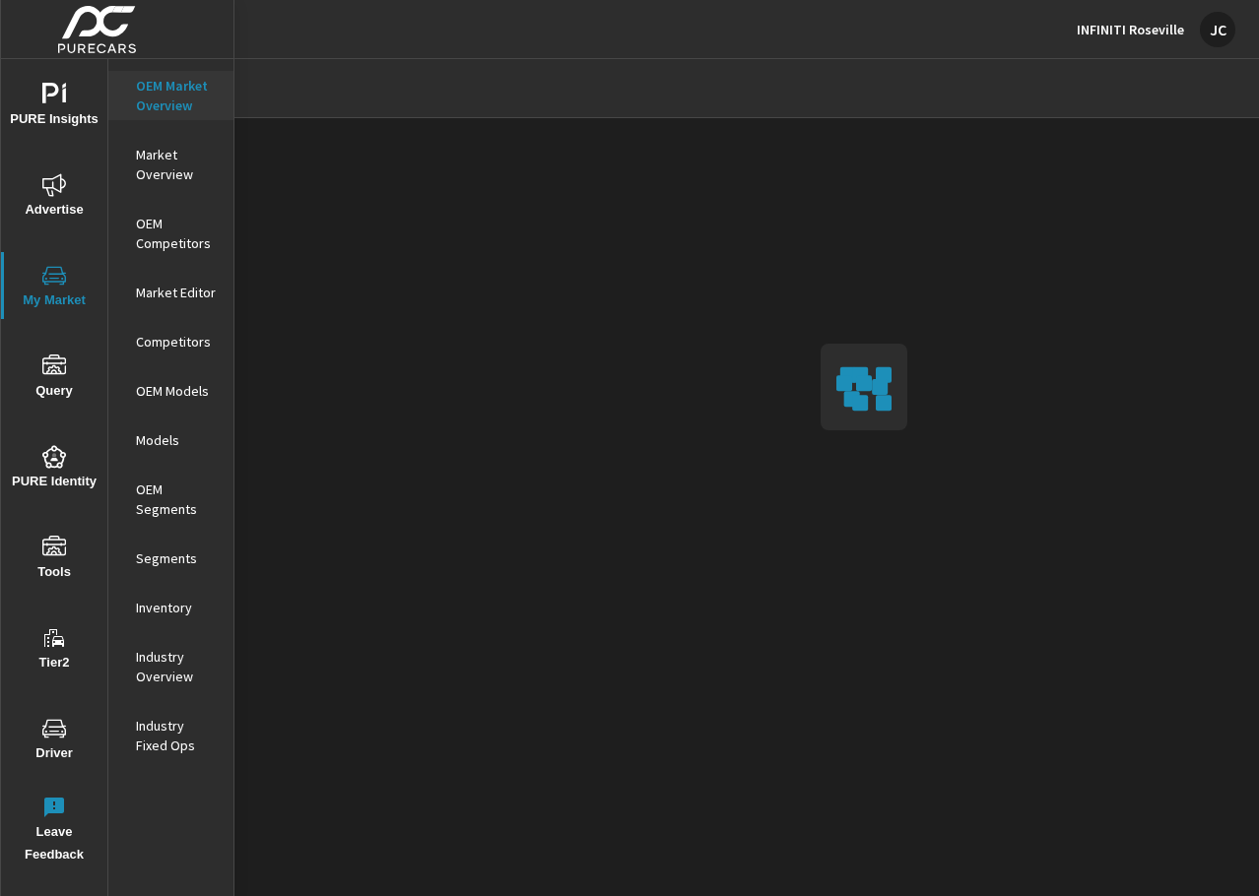
click at [54, 361] on icon "nav menu" at bounding box center [54, 367] width 24 height 24
